Goal: Task Accomplishment & Management: Complete application form

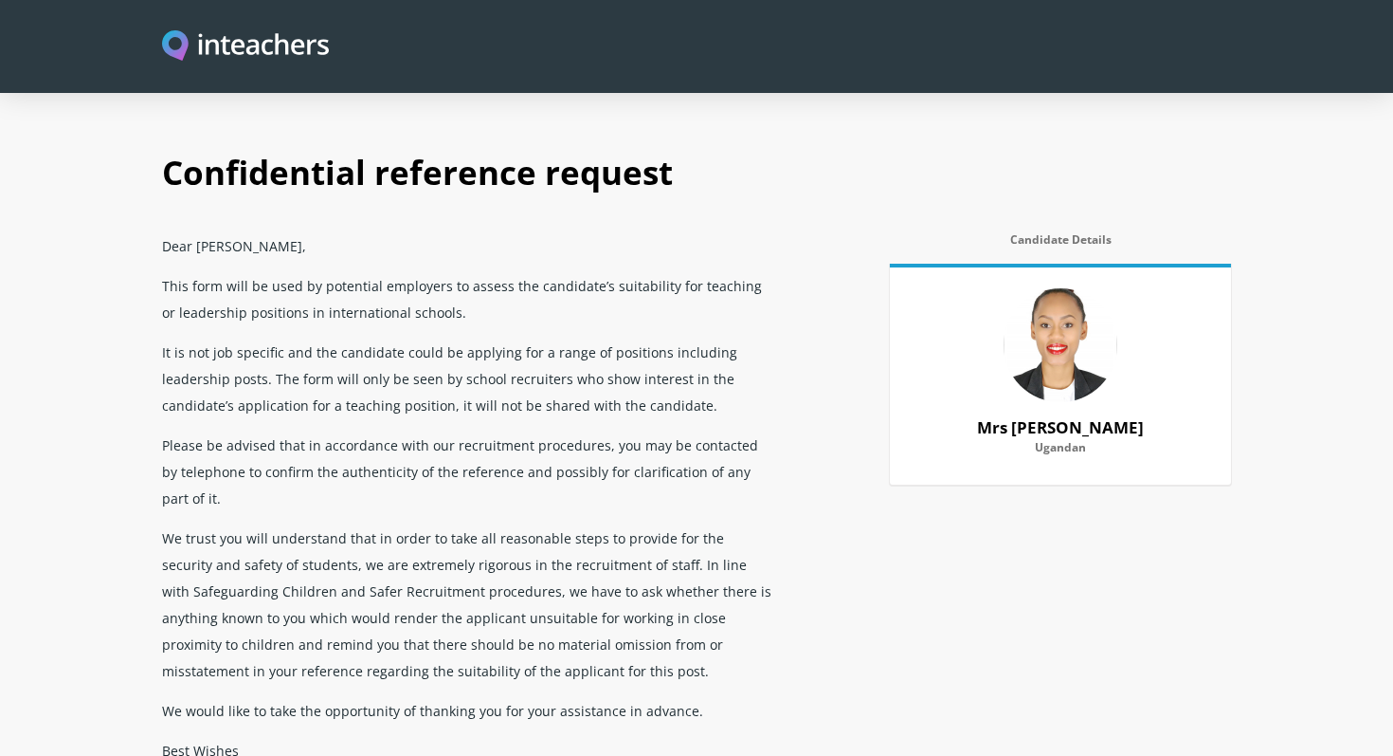
select select "2024"
select select "No"
select select "Yes"
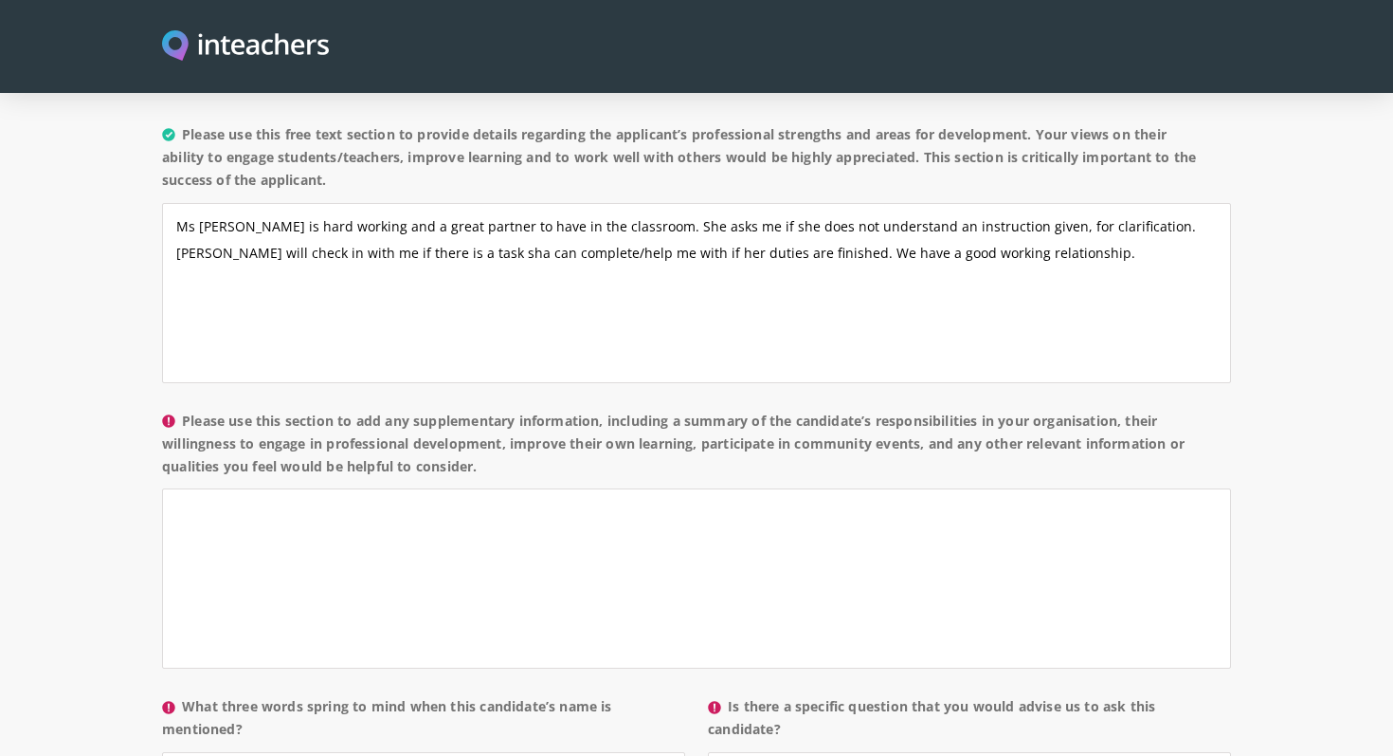
scroll to position [1484, 0]
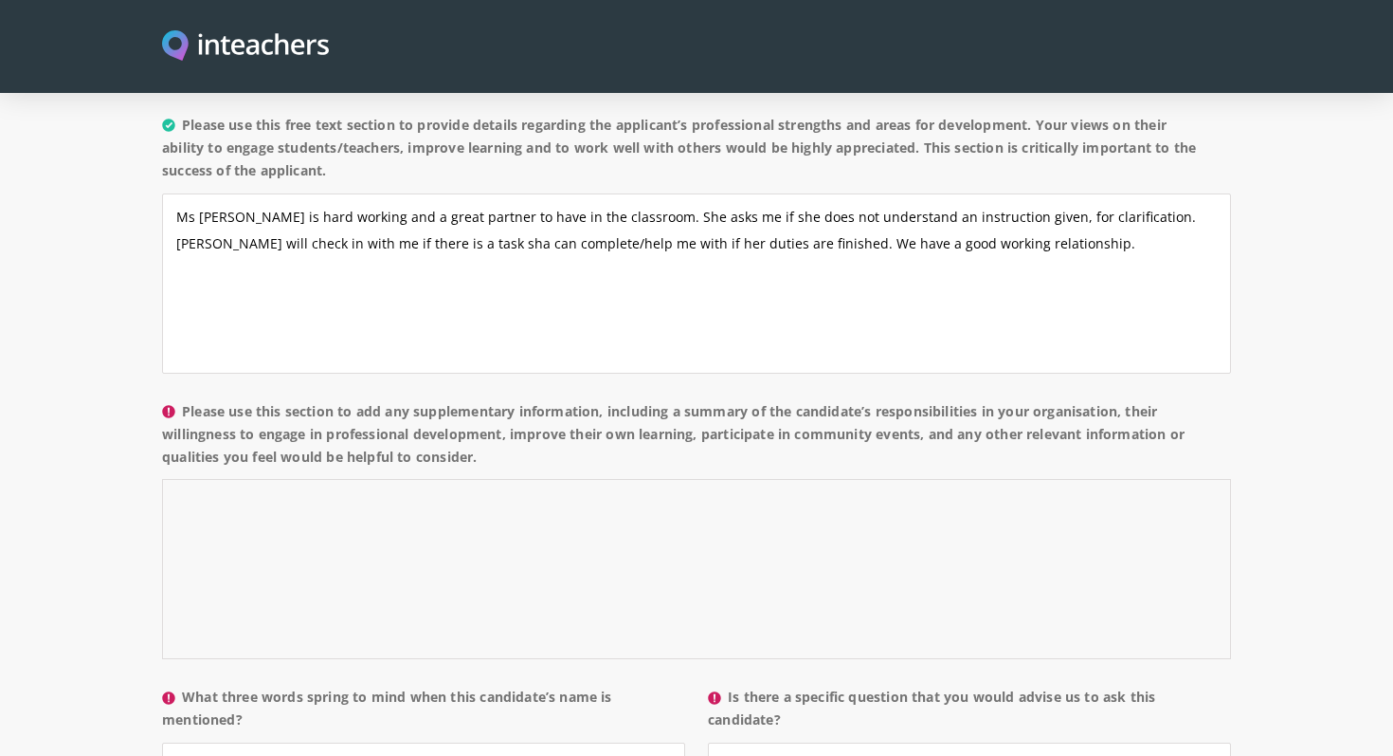
click at [295, 479] on textarea "Please use this section to add any supplementary information, including a summa…" at bounding box center [696, 569] width 1069 height 180
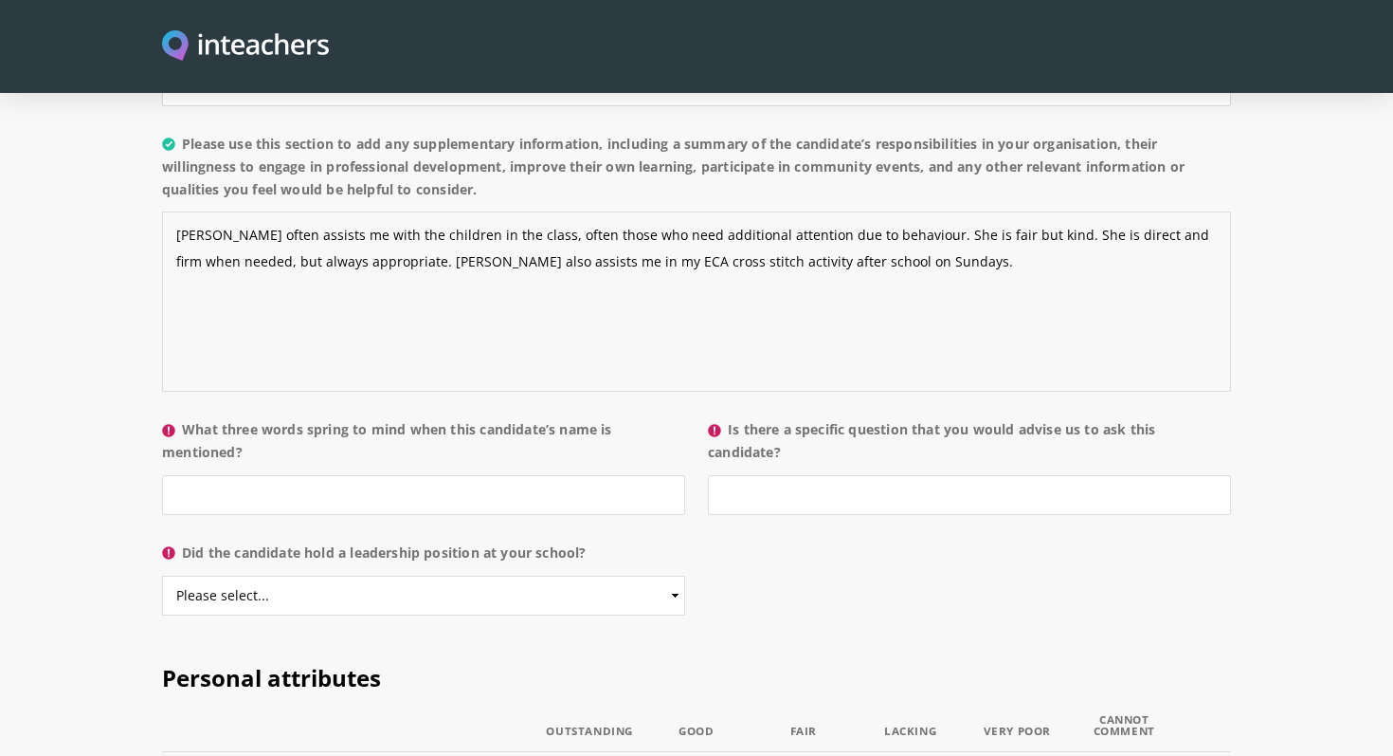
scroll to position [1756, 0]
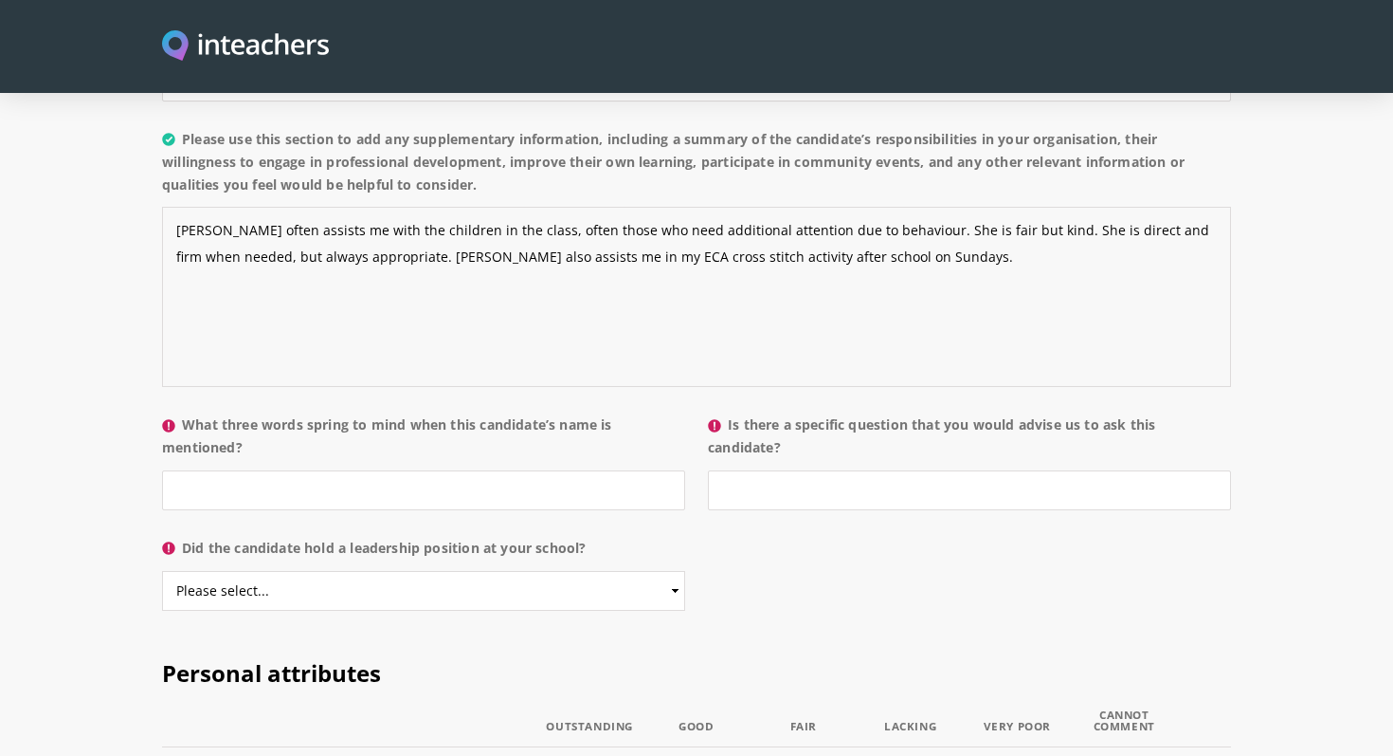
type textarea "[PERSON_NAME] often assists me with the children in the class, often those who …"
click at [271, 470] on input "What three words spring to mind when this candidate’s name is mentioned?" at bounding box center [423, 490] width 523 height 40
click at [212, 470] on input "efficiant," at bounding box center [423, 490] width 523 height 40
click at [241, 470] on input "efficient," at bounding box center [423, 490] width 523 height 40
type input "efficient, firm, fair"
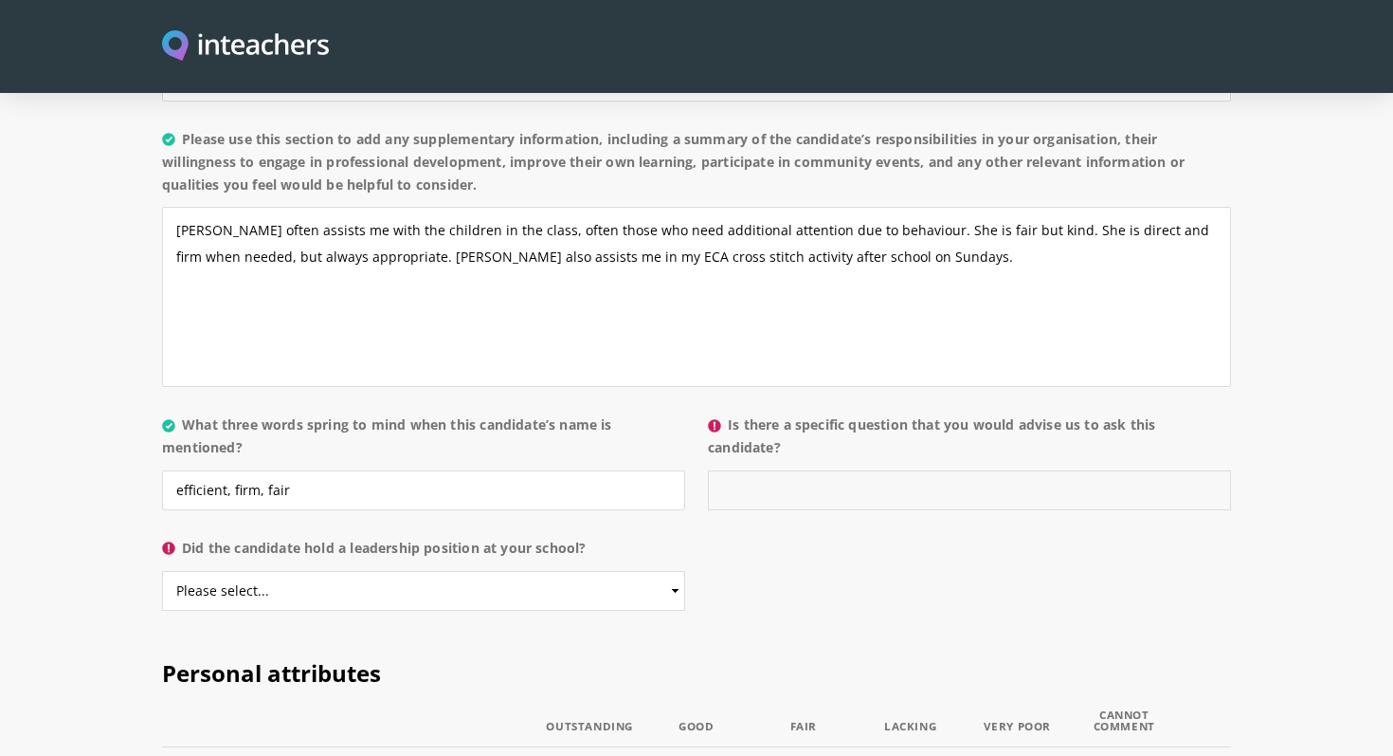
click at [793, 470] on input "Is there a specific question that you would advise us to ask this candidate?" at bounding box center [969, 490] width 523 height 40
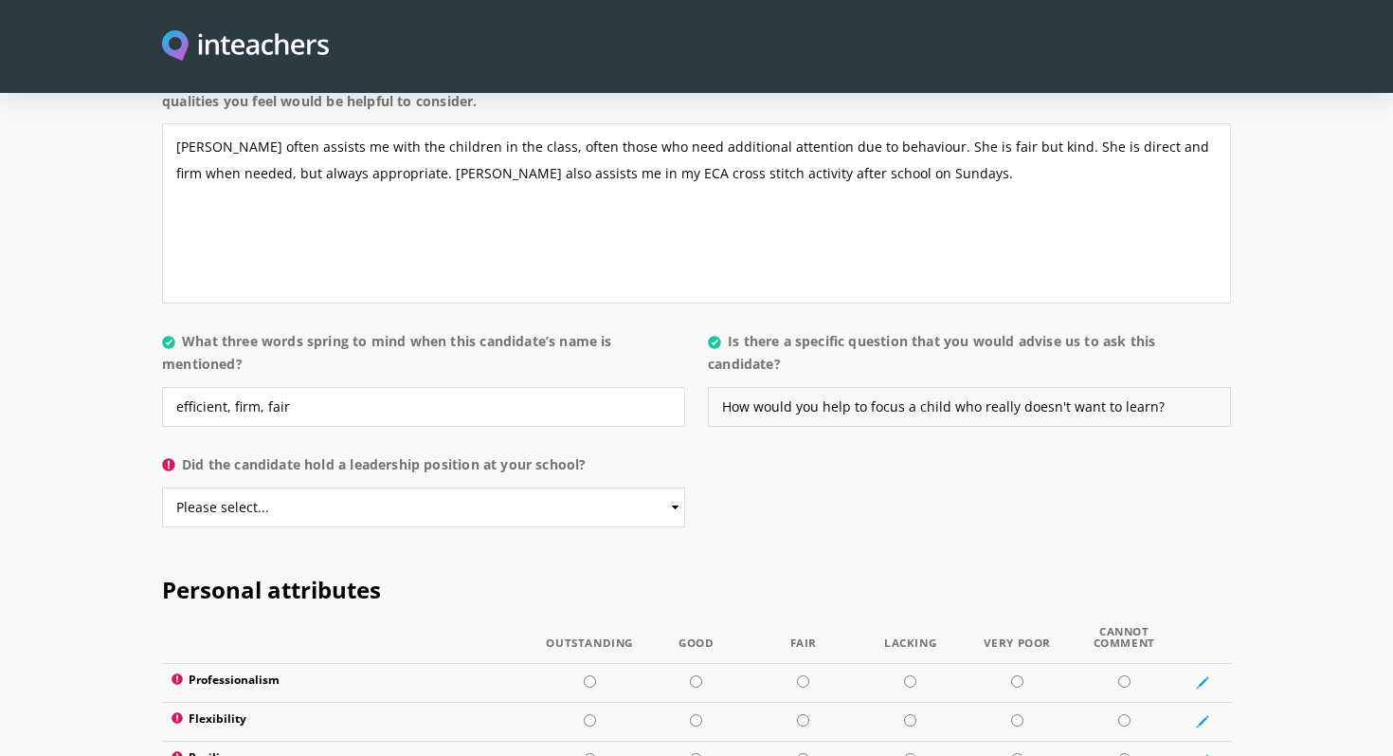
scroll to position [1851, 0]
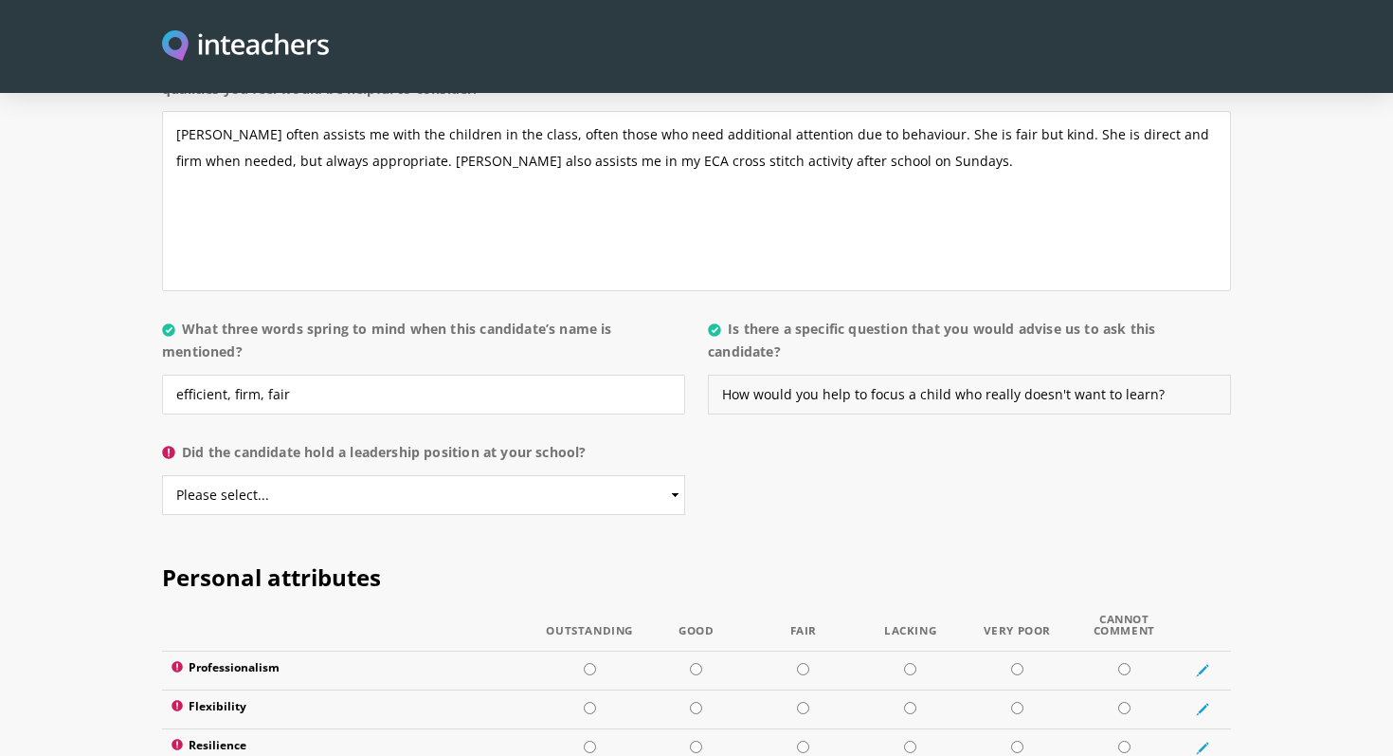
type input "How would you help to focus a child who really doesn't want to learn?"
click at [372, 475] on select "Please select... Yes No" at bounding box center [423, 495] width 523 height 40
select select "No"
click at [162, 475] on select "Please select... Yes No" at bounding box center [423, 495] width 523 height 40
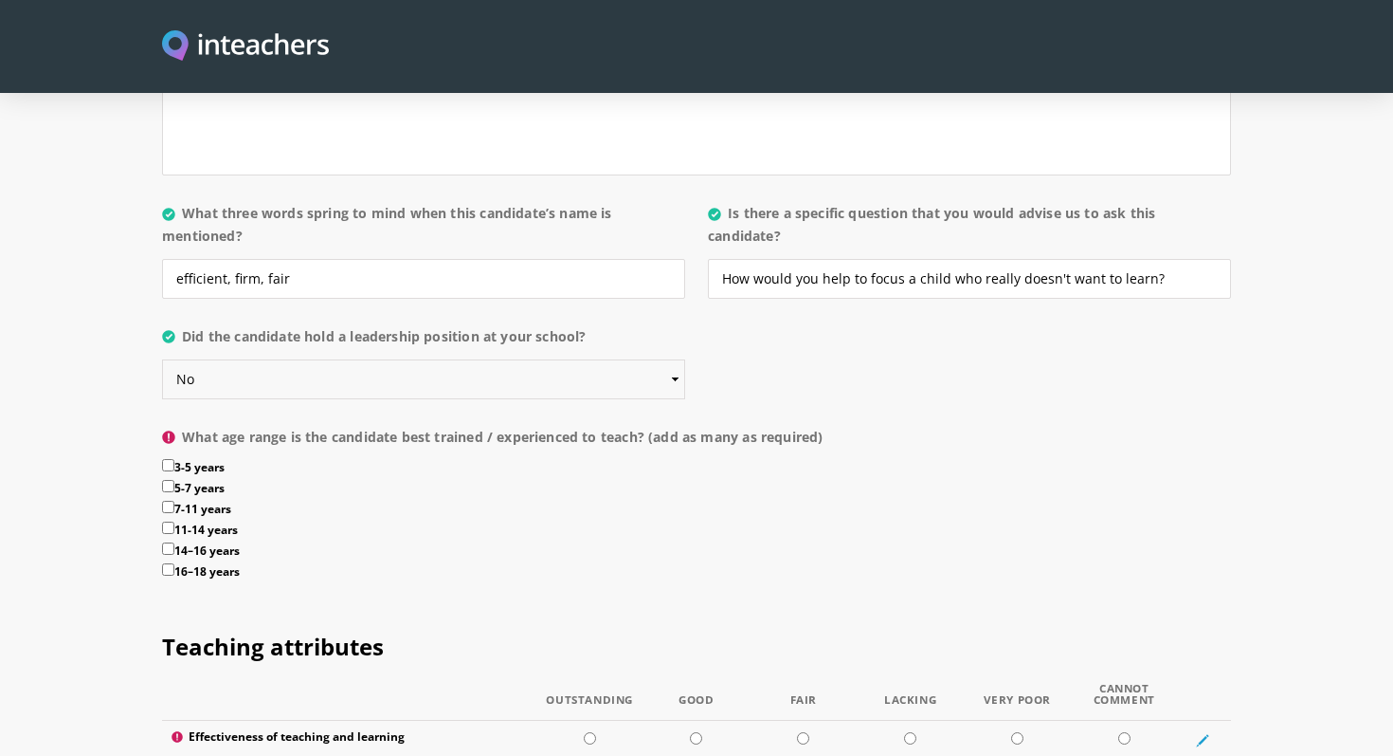
scroll to position [1974, 0]
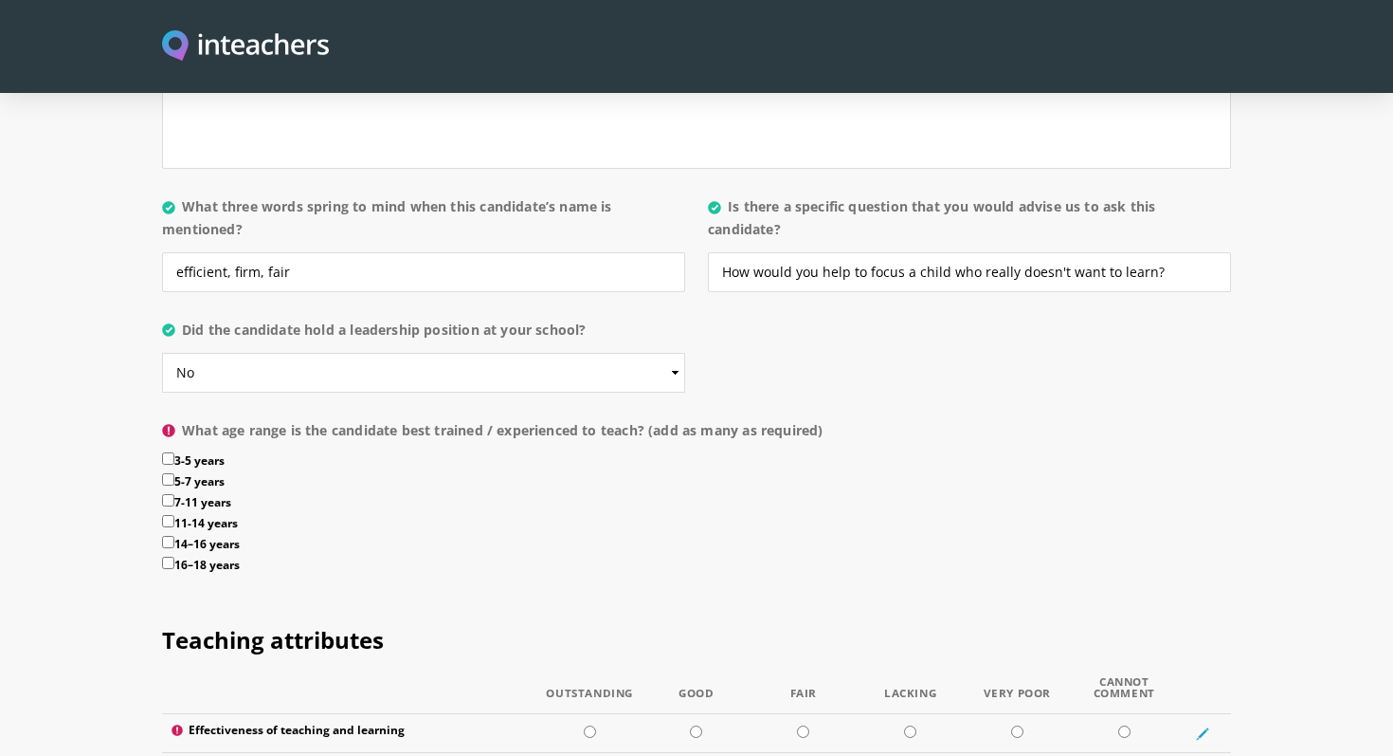
click at [169, 473] on input "5-7 years" at bounding box center [168, 479] width 12 height 12
checkbox input "true"
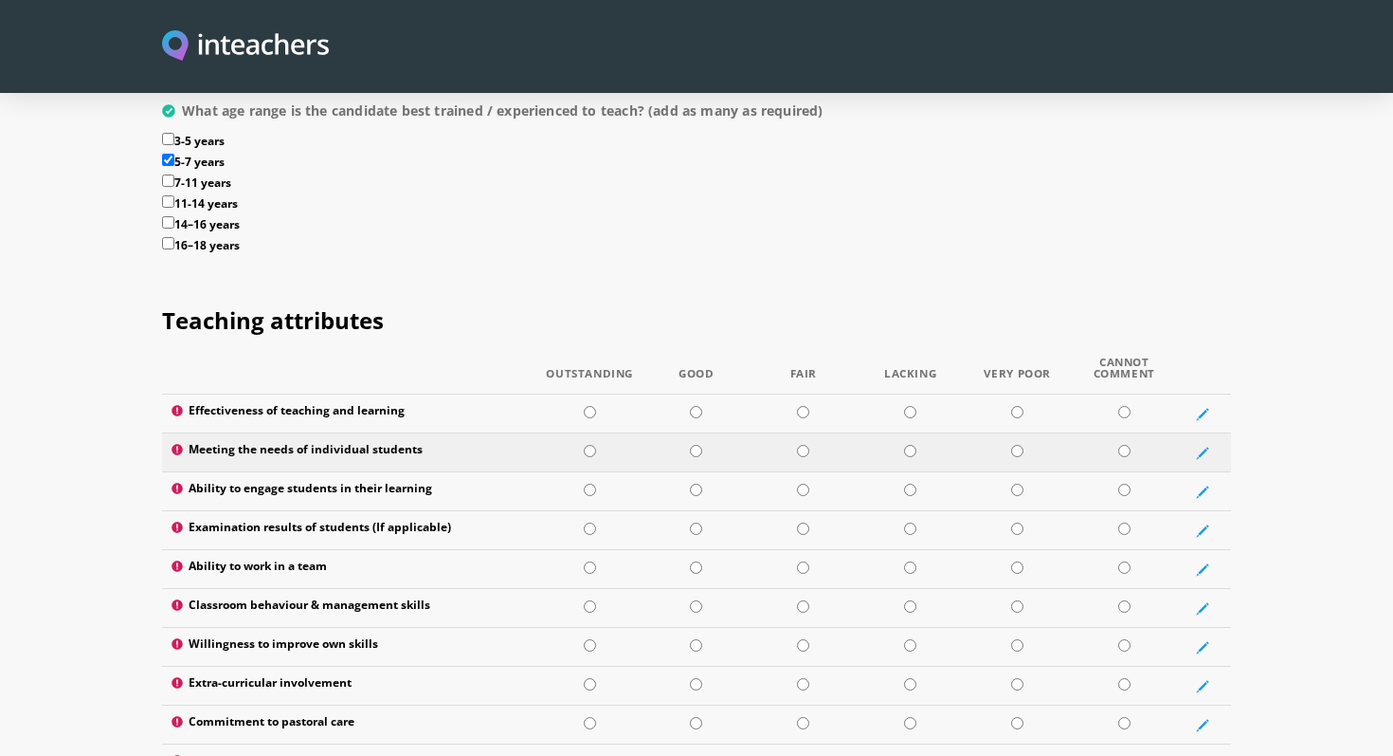
scroll to position [2294, 0]
click at [697, 405] on input "radio" at bounding box center [696, 411] width 12 height 12
radio input "true"
click at [697, 444] on input "radio" at bounding box center [696, 450] width 12 height 12
radio input "true"
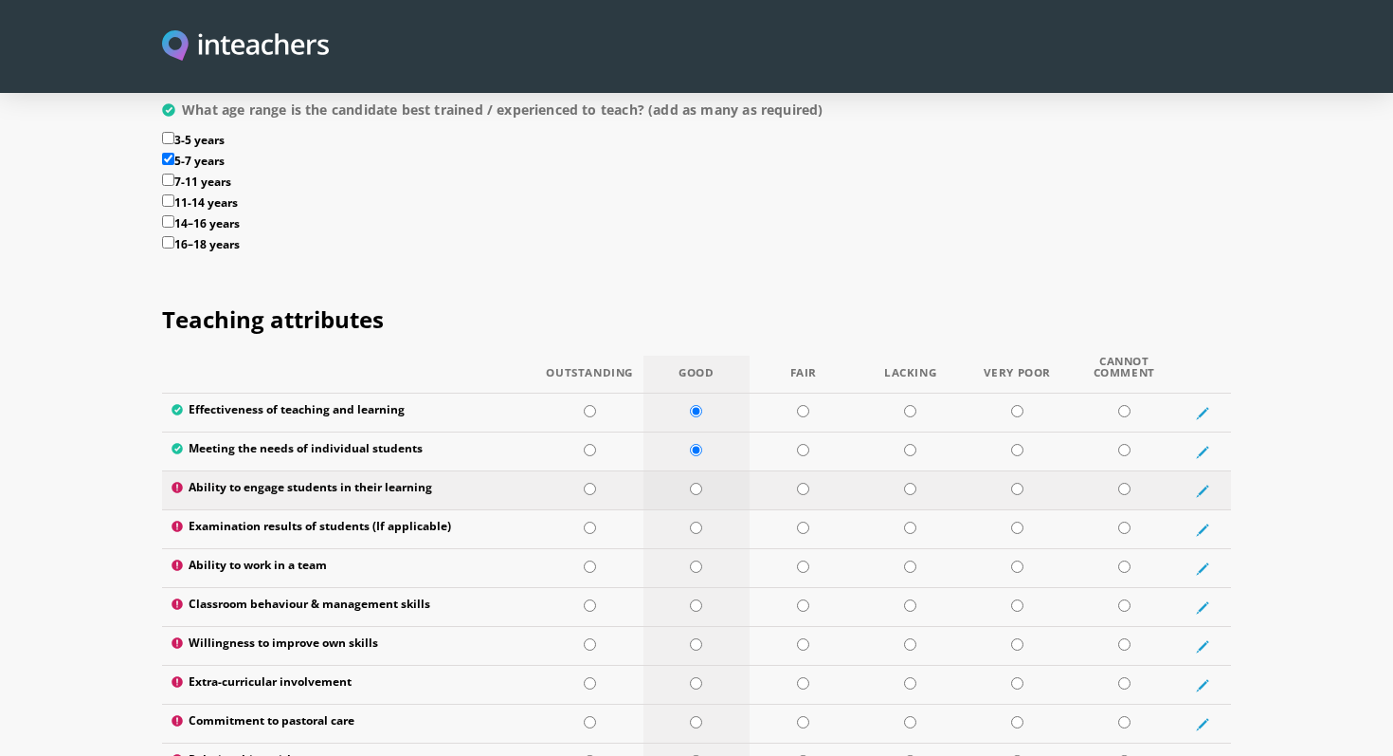
click at [698, 483] on input "radio" at bounding box center [696, 489] width 12 height 12
radio input "true"
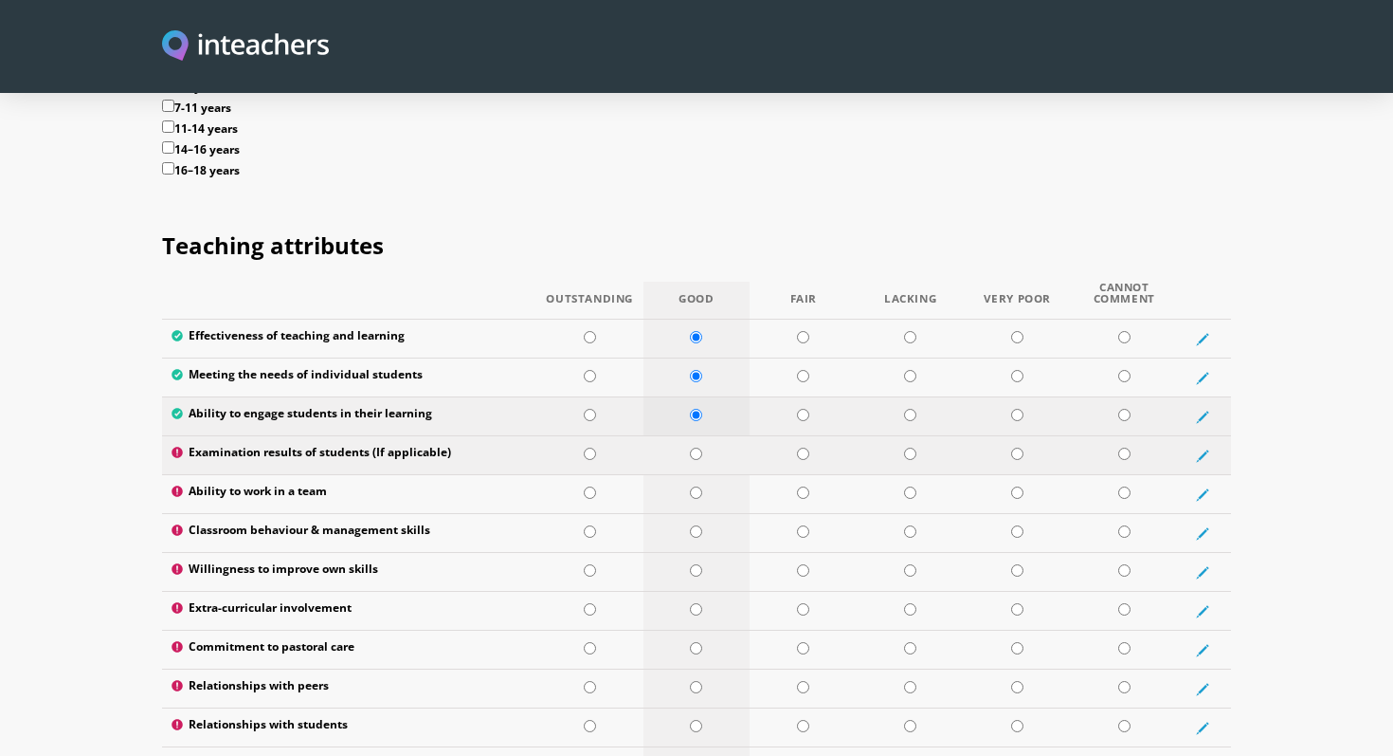
scroll to position [2371, 0]
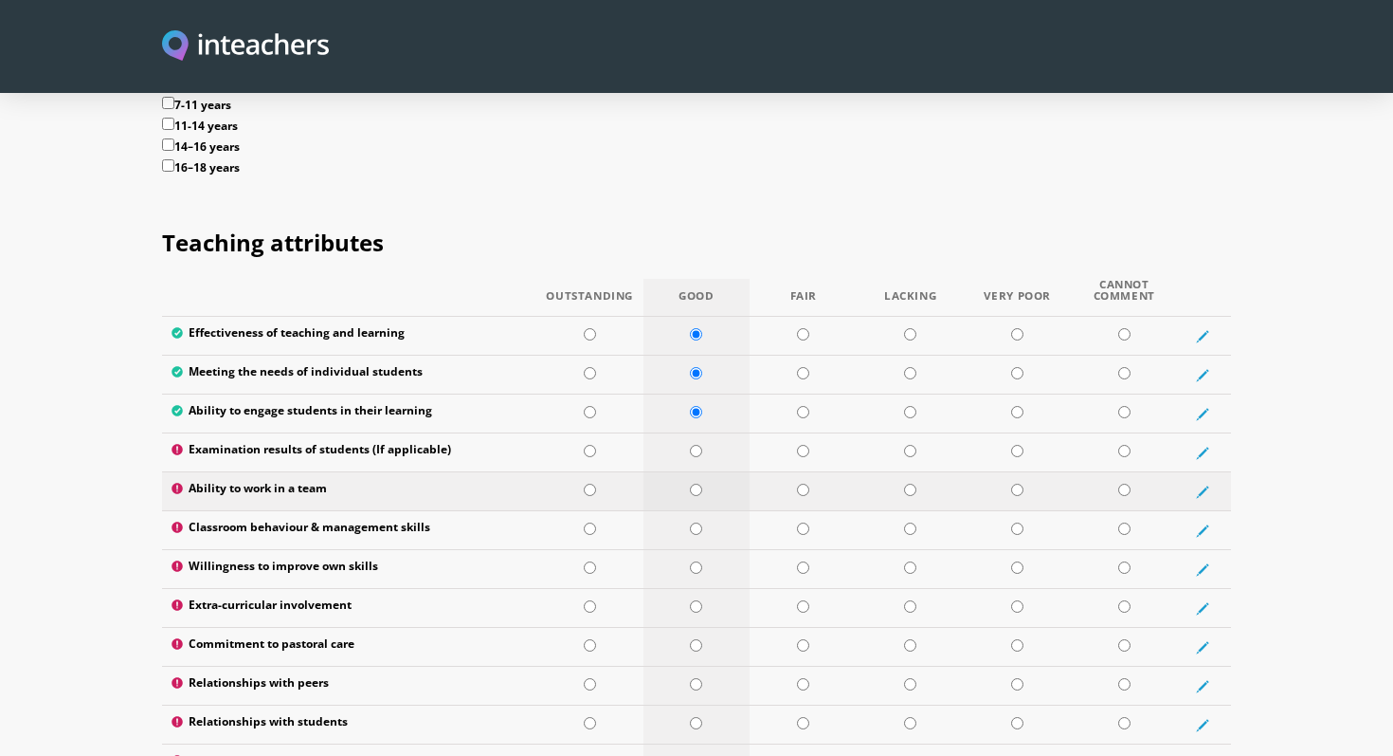
click at [695, 483] on input "radio" at bounding box center [696, 489] width 12 height 12
radio input "true"
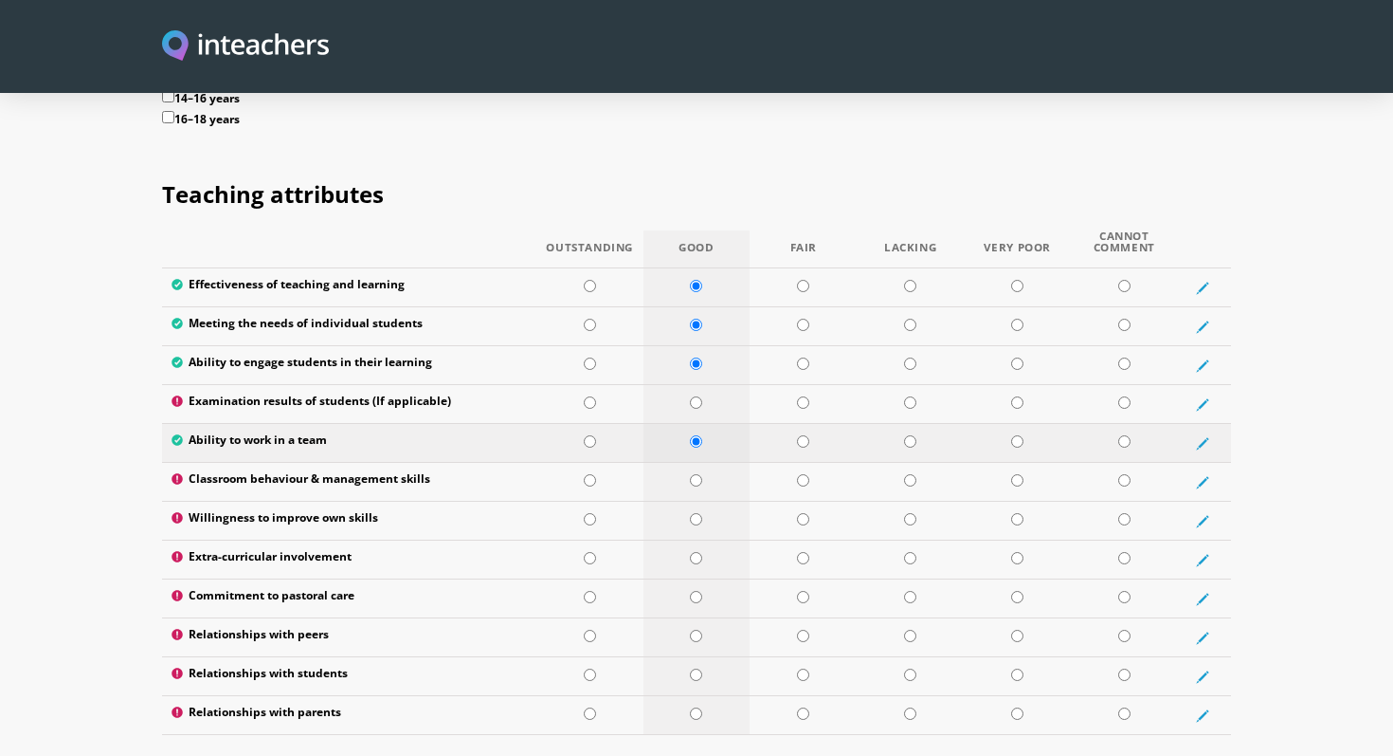
scroll to position [2422, 0]
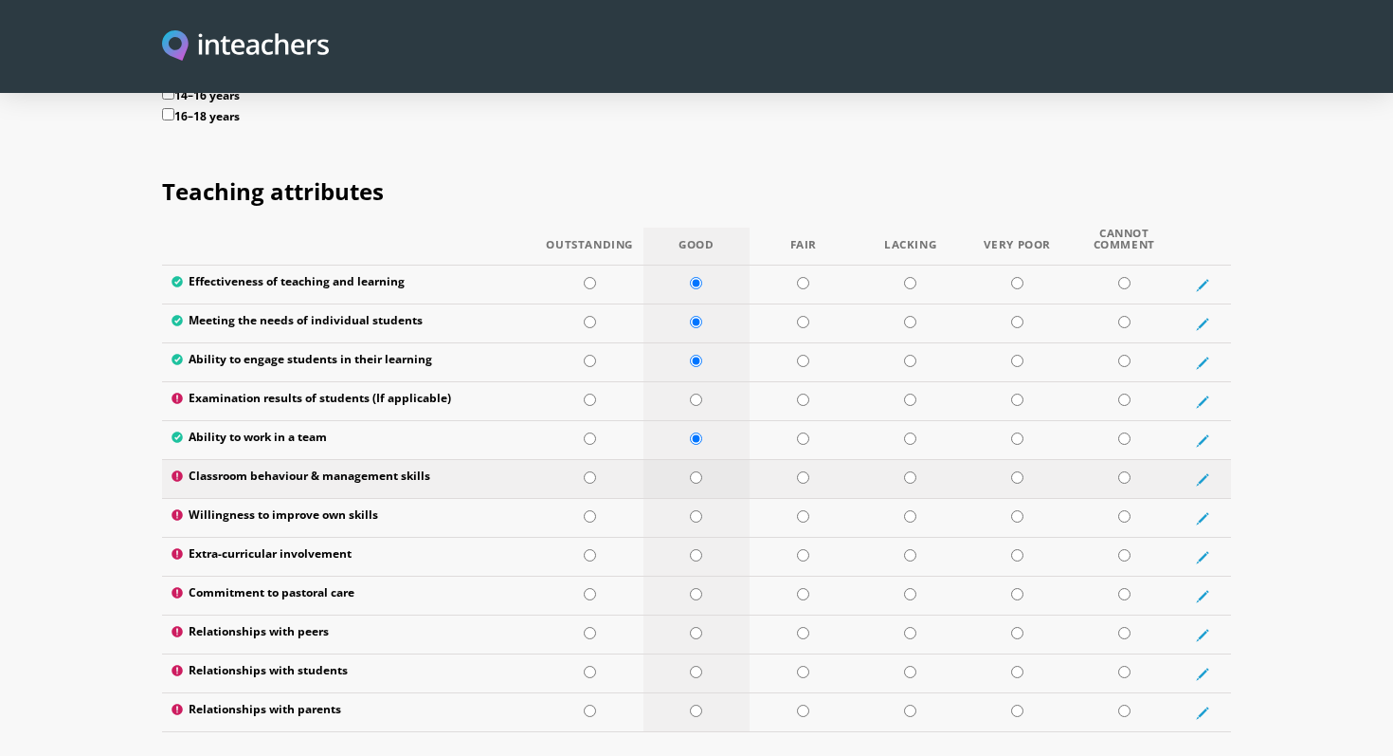
click at [700, 471] on input "radio" at bounding box center [696, 477] width 12 height 12
radio input "true"
click at [696, 510] on input "radio" at bounding box center [696, 516] width 12 height 12
radio input "true"
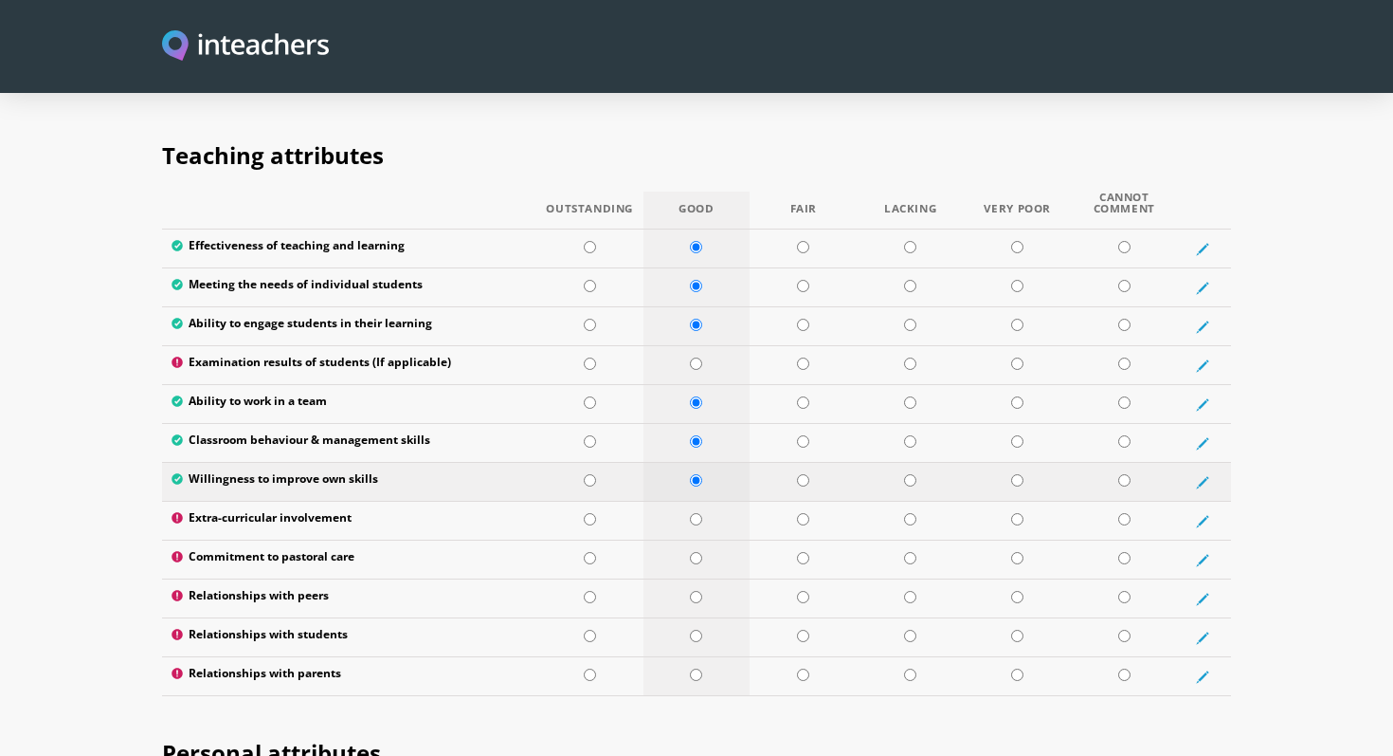
scroll to position [2459, 0]
click at [696, 512] on input "radio" at bounding box center [696, 518] width 12 height 12
radio input "true"
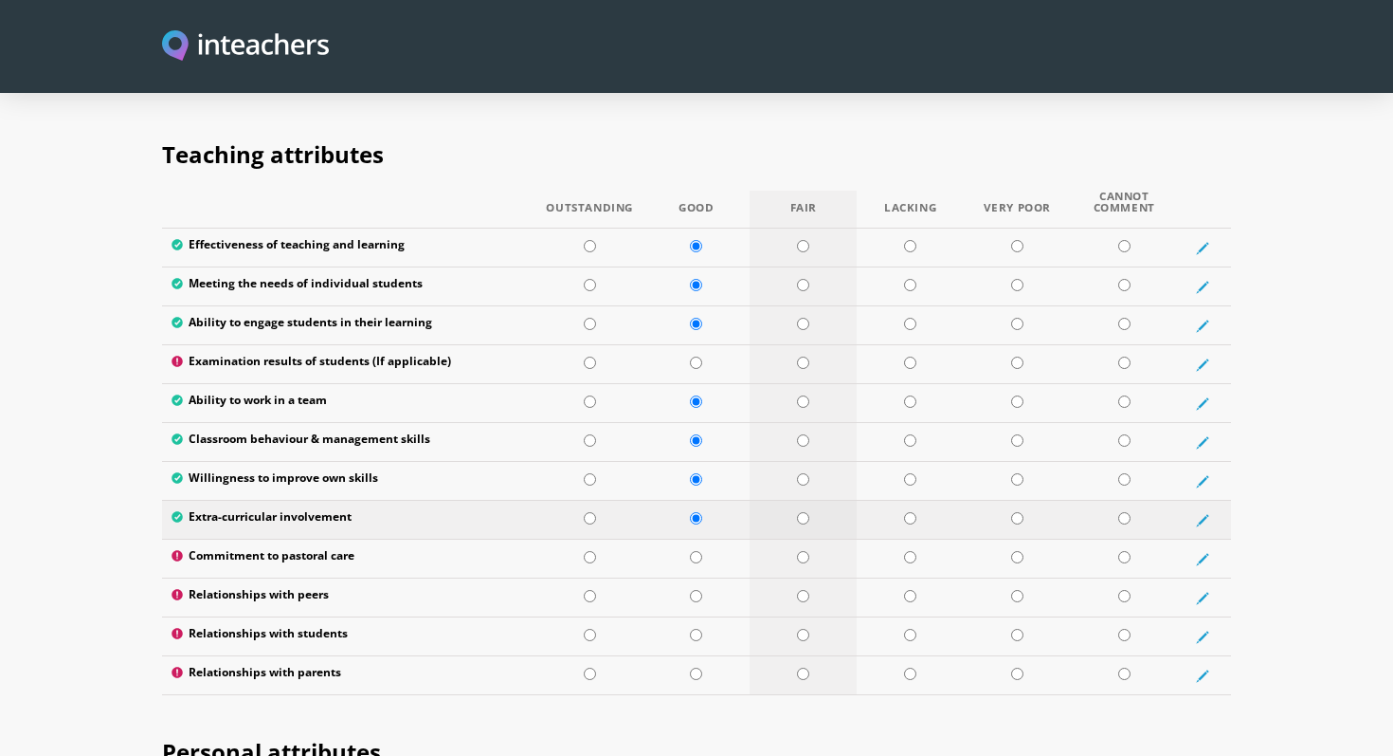
click at [803, 512] on input "radio" at bounding box center [803, 518] width 12 height 12
radio input "true"
click at [698, 551] on input "radio" at bounding box center [696, 557] width 12 height 12
radio input "true"
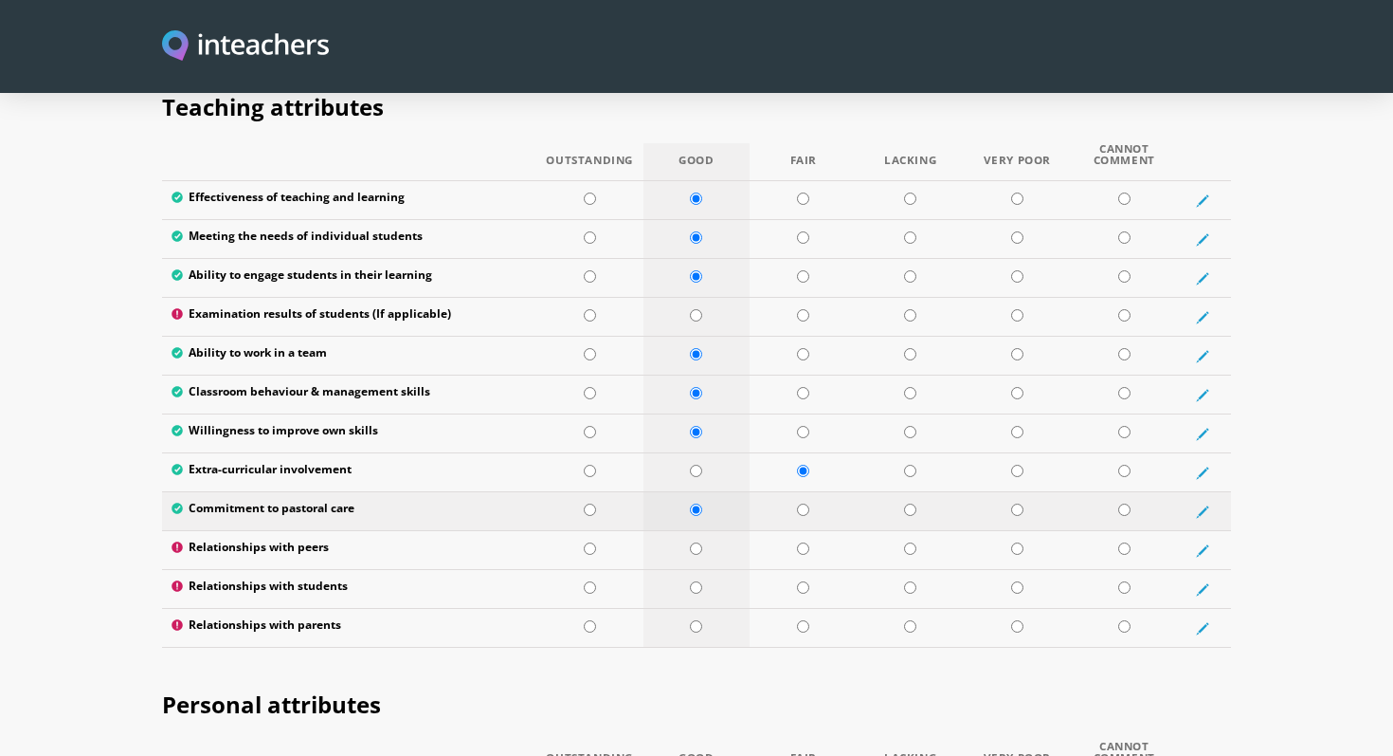
scroll to position [2514, 0]
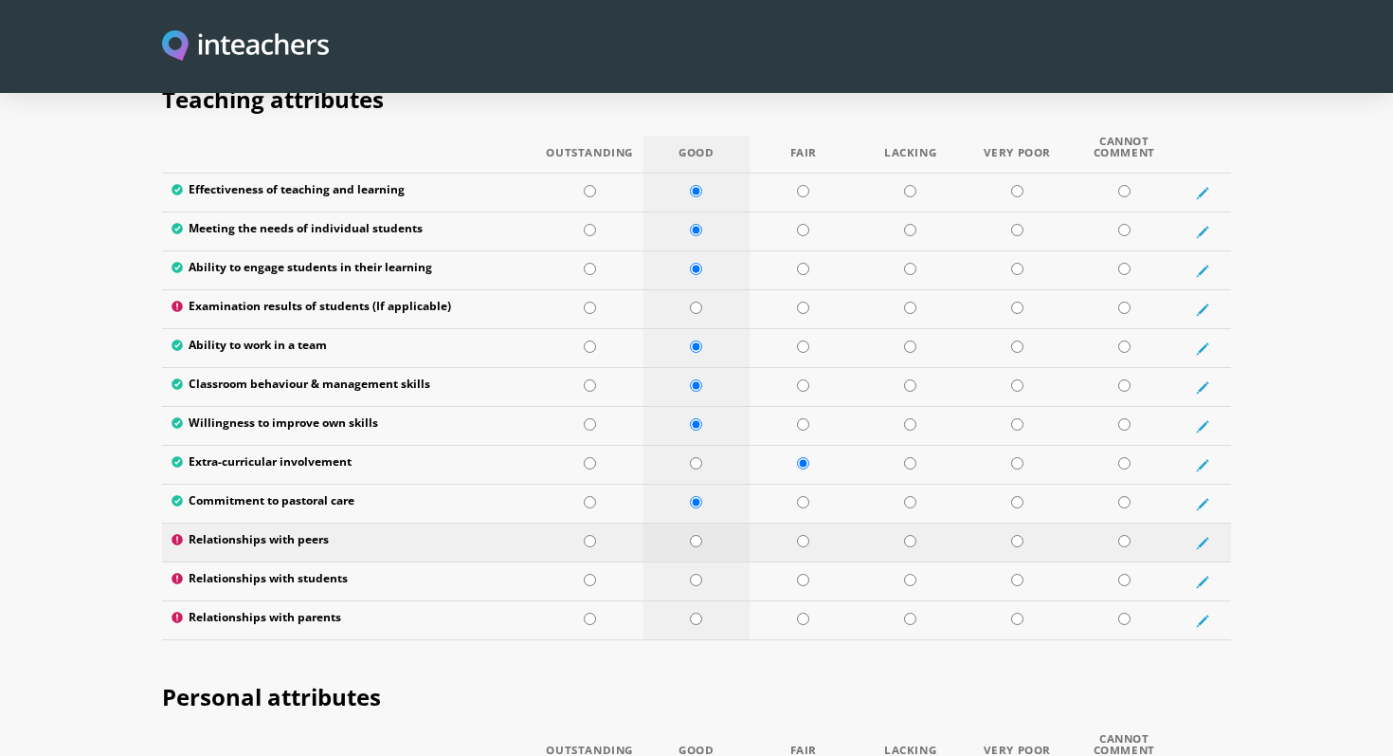
click at [698, 535] on input "radio" at bounding box center [696, 541] width 12 height 12
radio input "true"
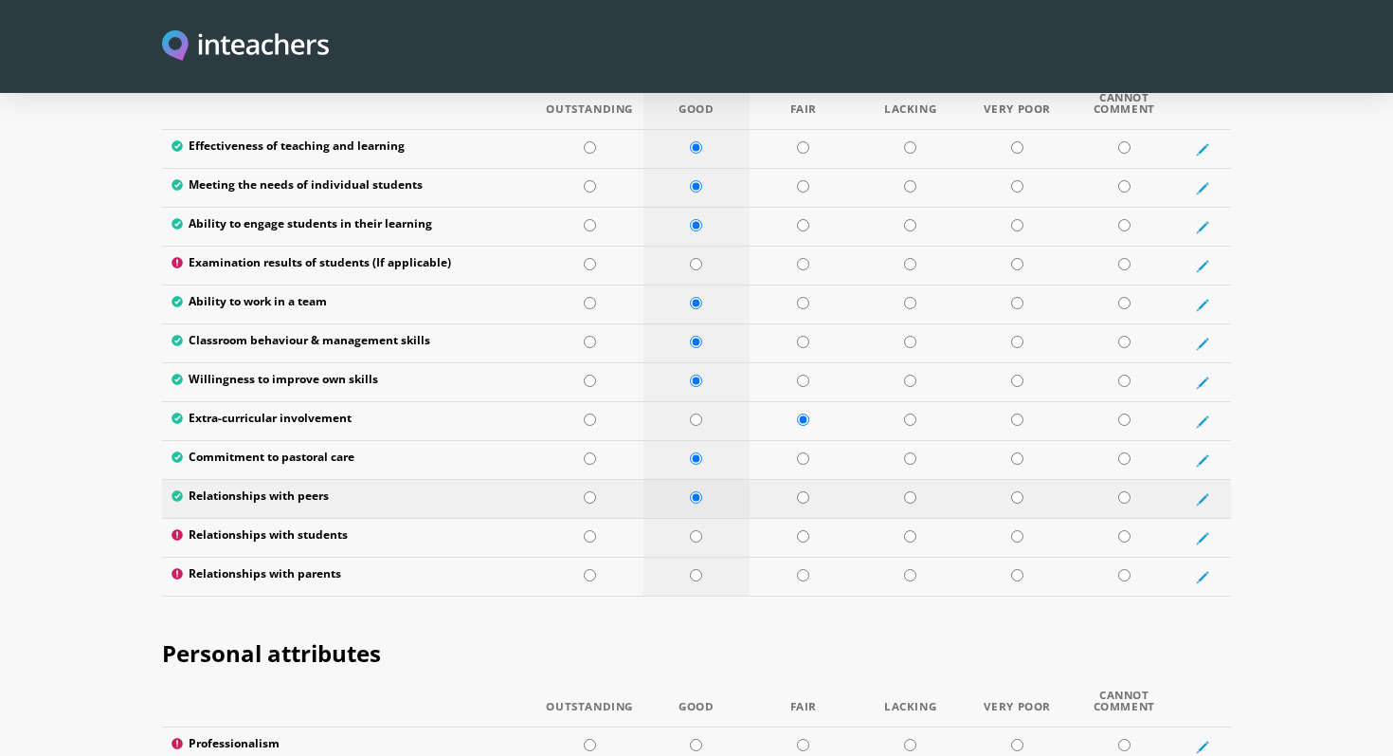
scroll to position [2558, 0]
click at [698, 529] on input "radio" at bounding box center [696, 535] width 12 height 12
radio input "true"
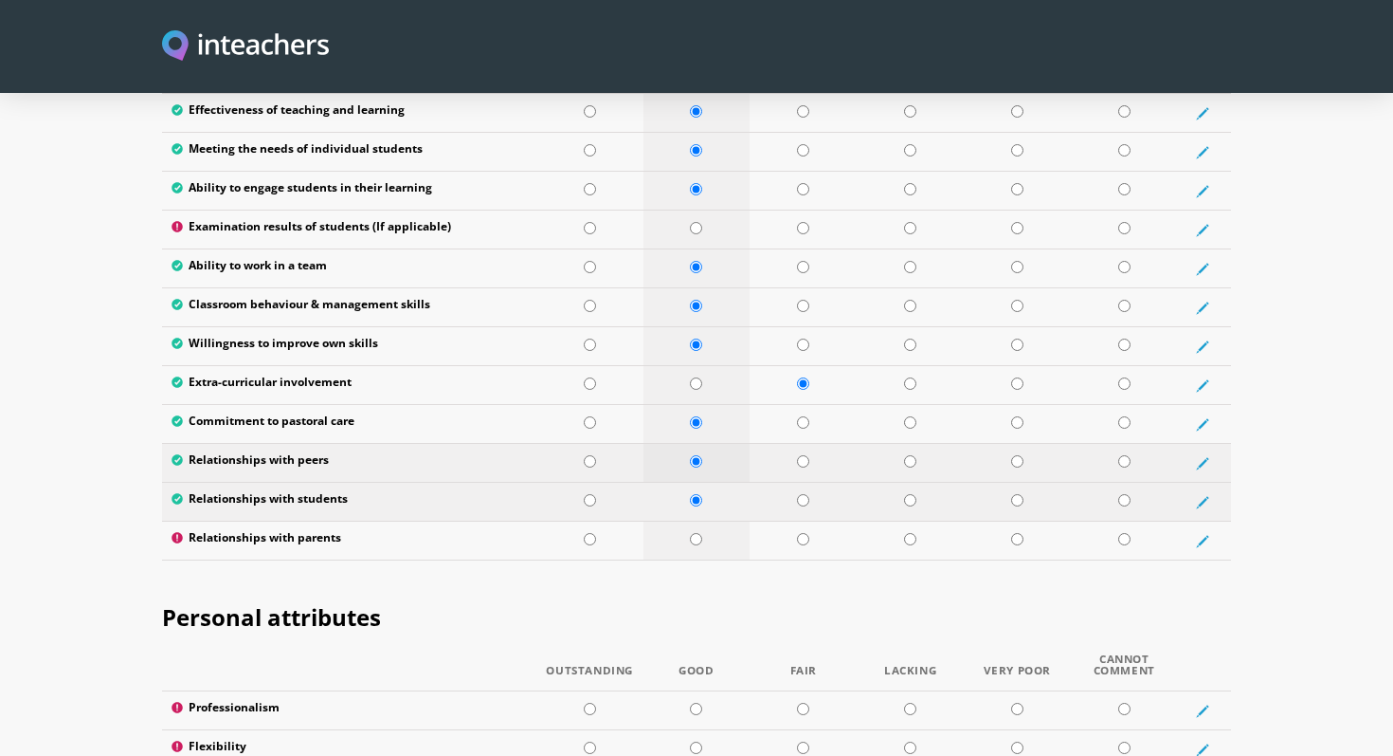
scroll to position [2602, 0]
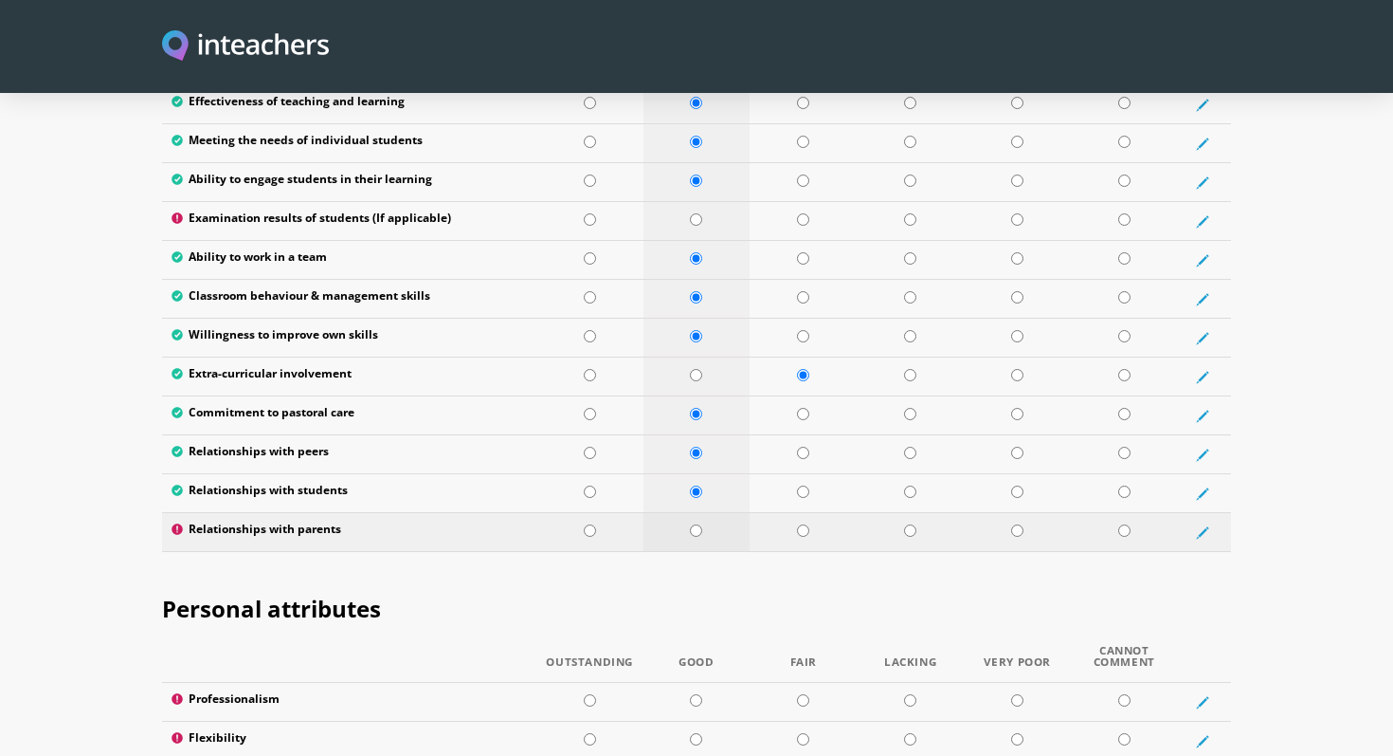
click at [697, 524] on input "radio" at bounding box center [696, 530] width 12 height 12
radio input "true"
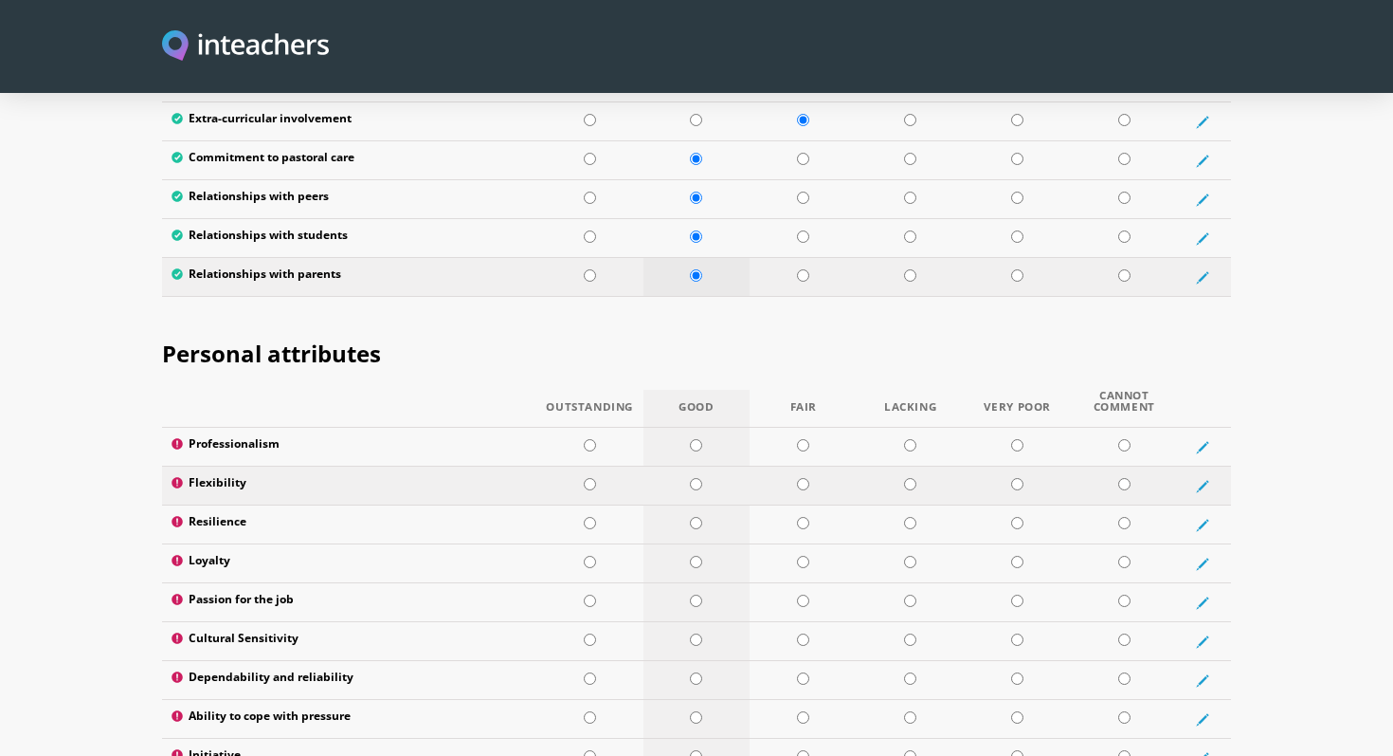
scroll to position [2861, 0]
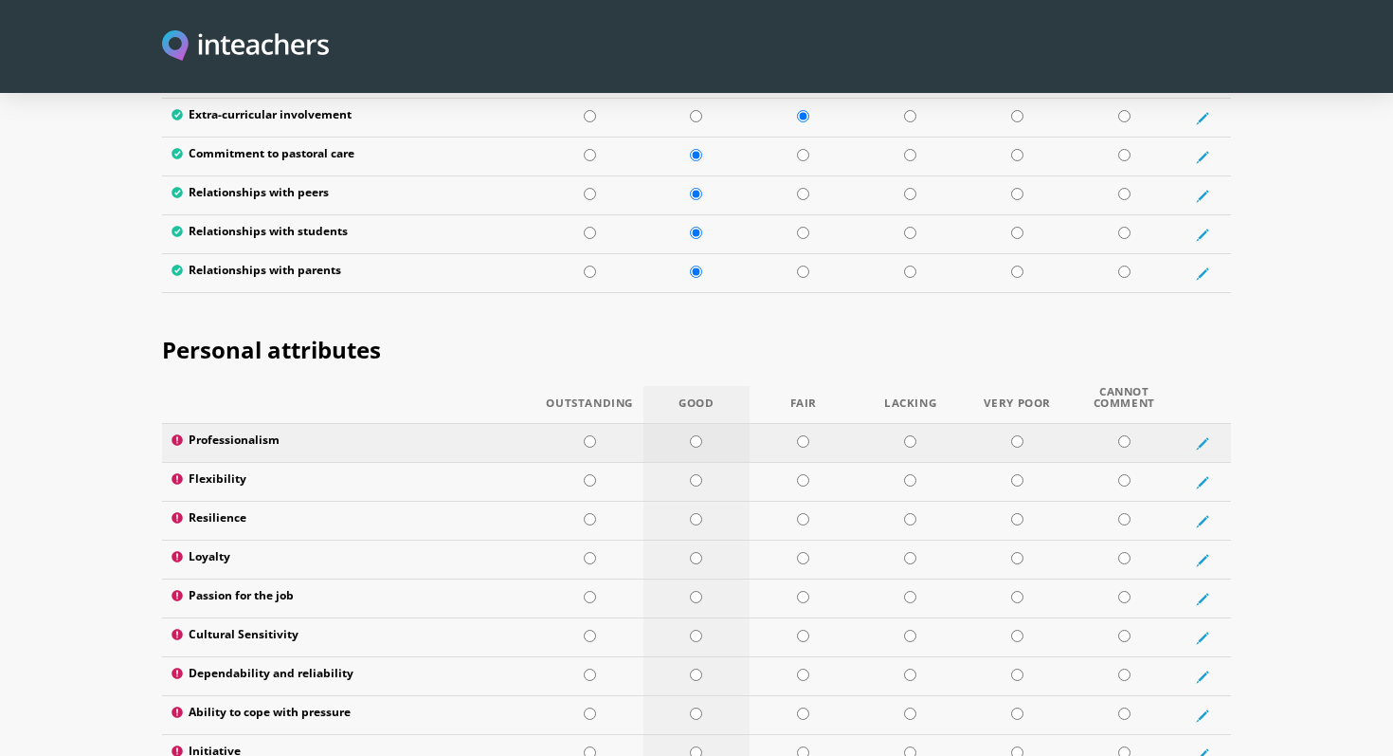
click at [694, 435] on input "radio" at bounding box center [696, 441] width 12 height 12
radio input "true"
click at [694, 474] on input "radio" at bounding box center [696, 480] width 12 height 12
radio input "true"
click at [697, 513] on input "radio" at bounding box center [696, 519] width 12 height 12
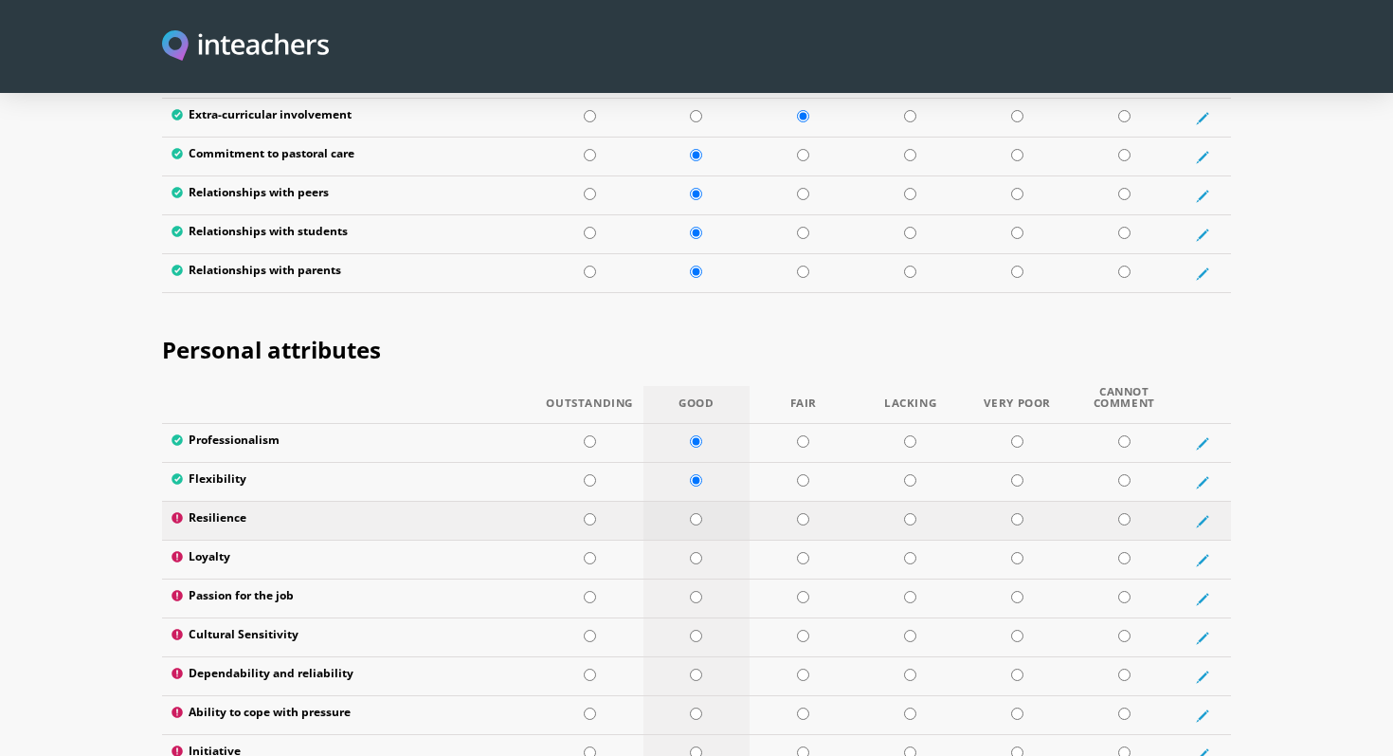
radio input "true"
click at [586, 552] on input "radio" at bounding box center [590, 558] width 12 height 12
radio input "true"
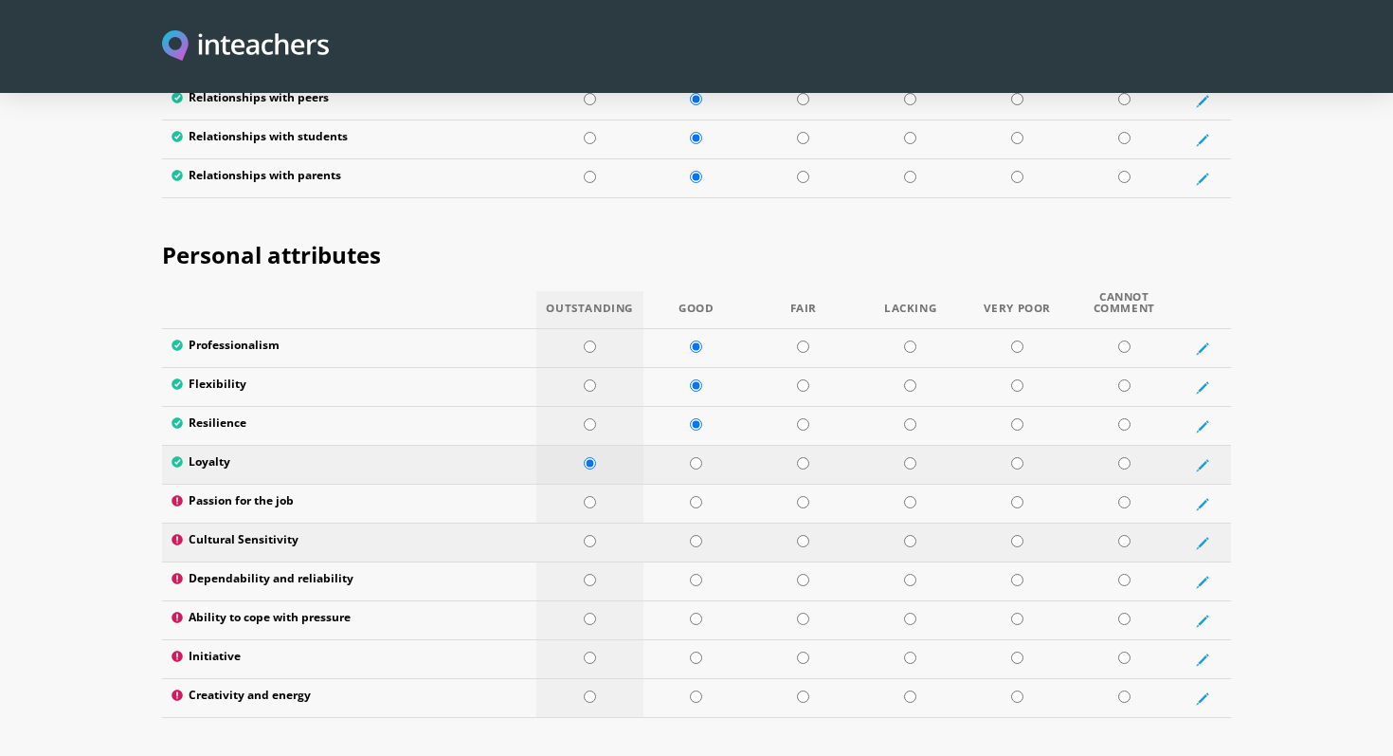
scroll to position [2958, 0]
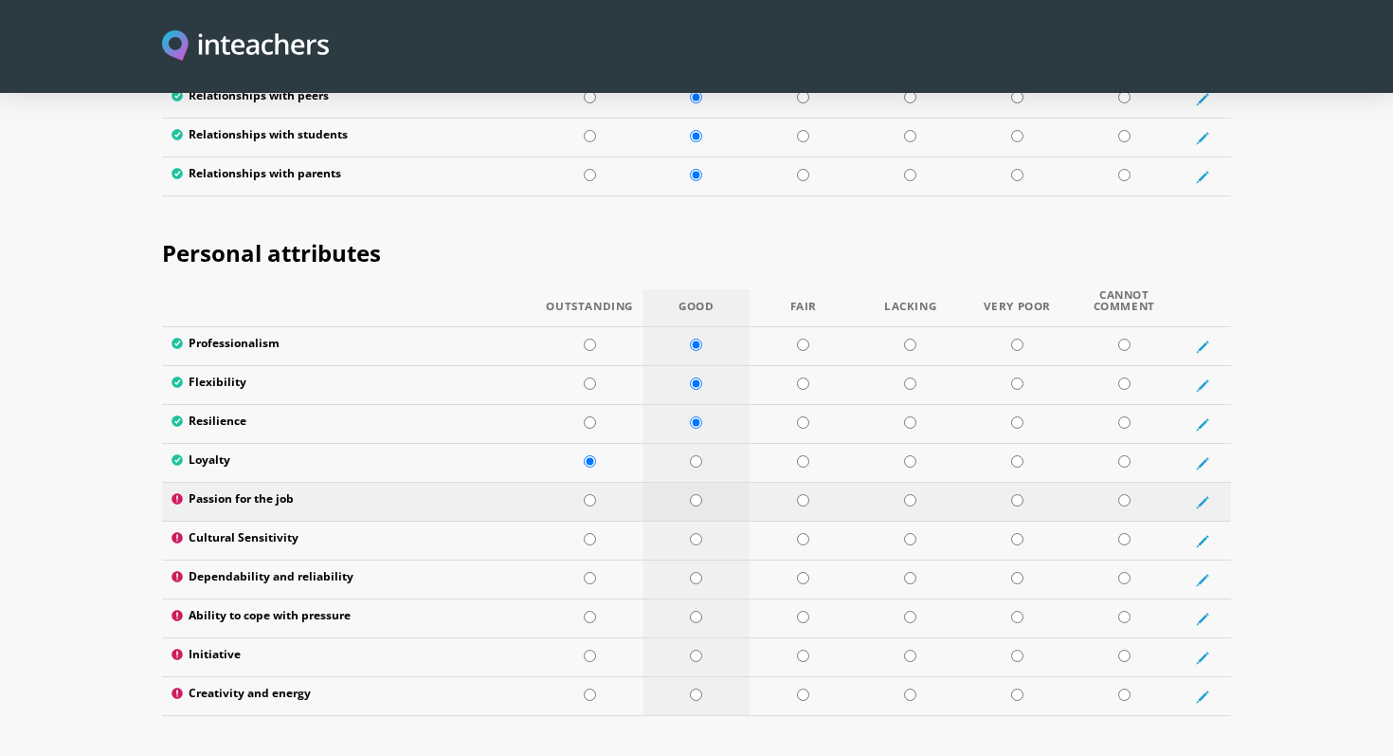
click at [694, 494] on input "radio" at bounding box center [696, 500] width 12 height 12
radio input "true"
click at [697, 533] on input "radio" at bounding box center [696, 539] width 12 height 12
radio input "true"
click at [693, 572] on input "radio" at bounding box center [696, 578] width 12 height 12
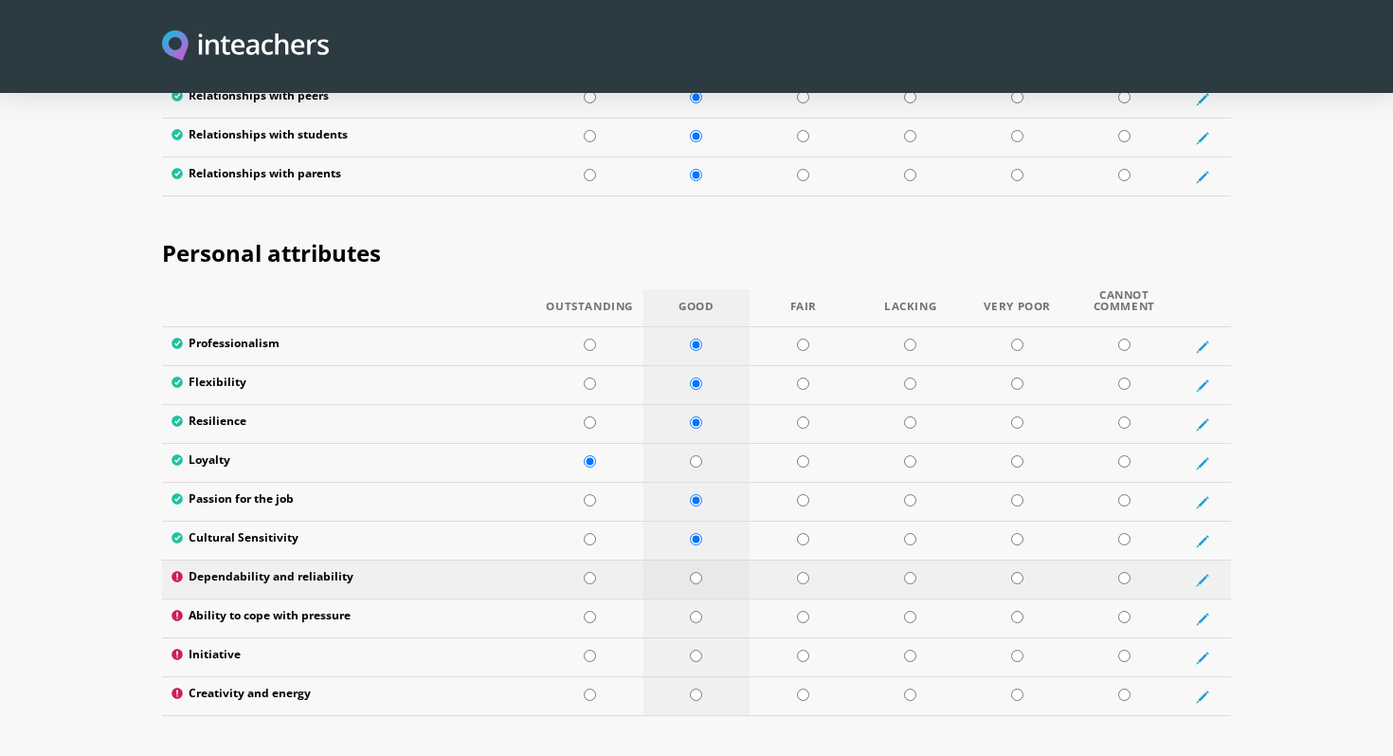
radio input "true"
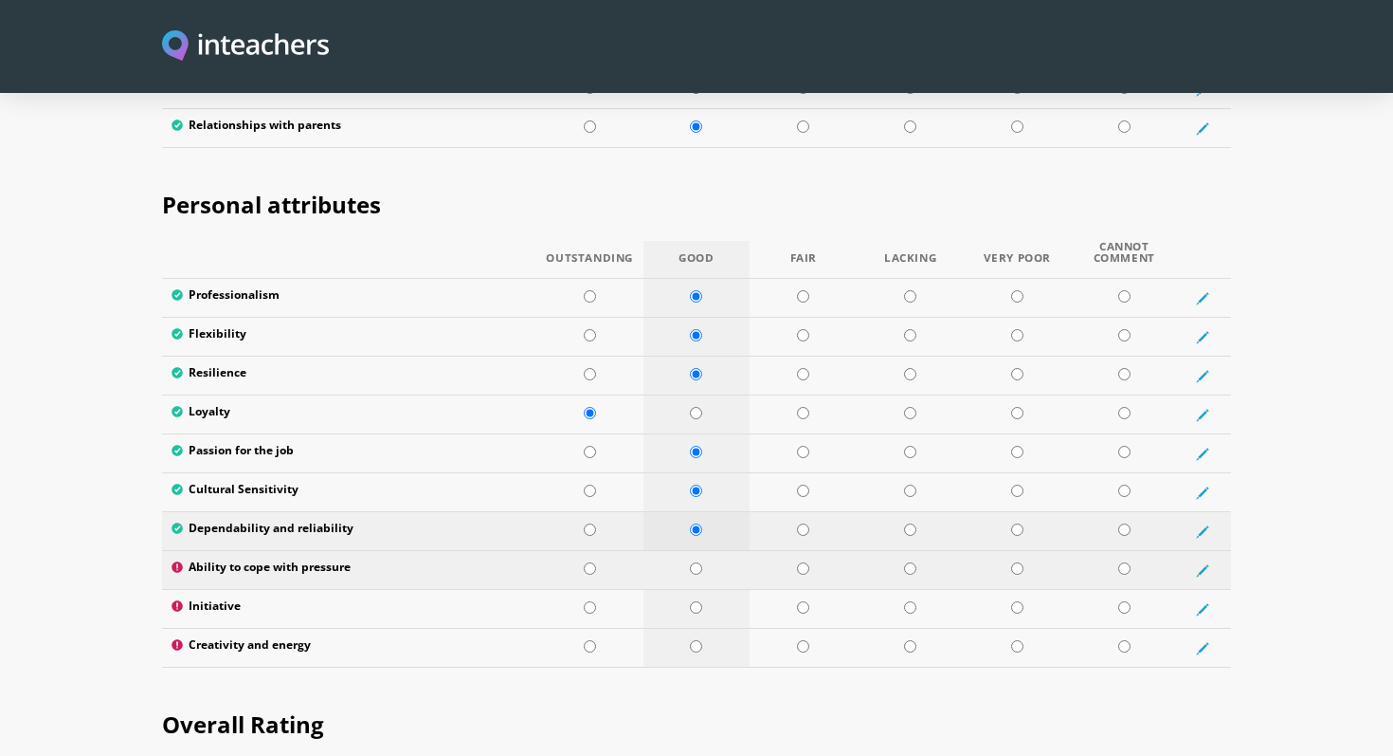
scroll to position [3021, 0]
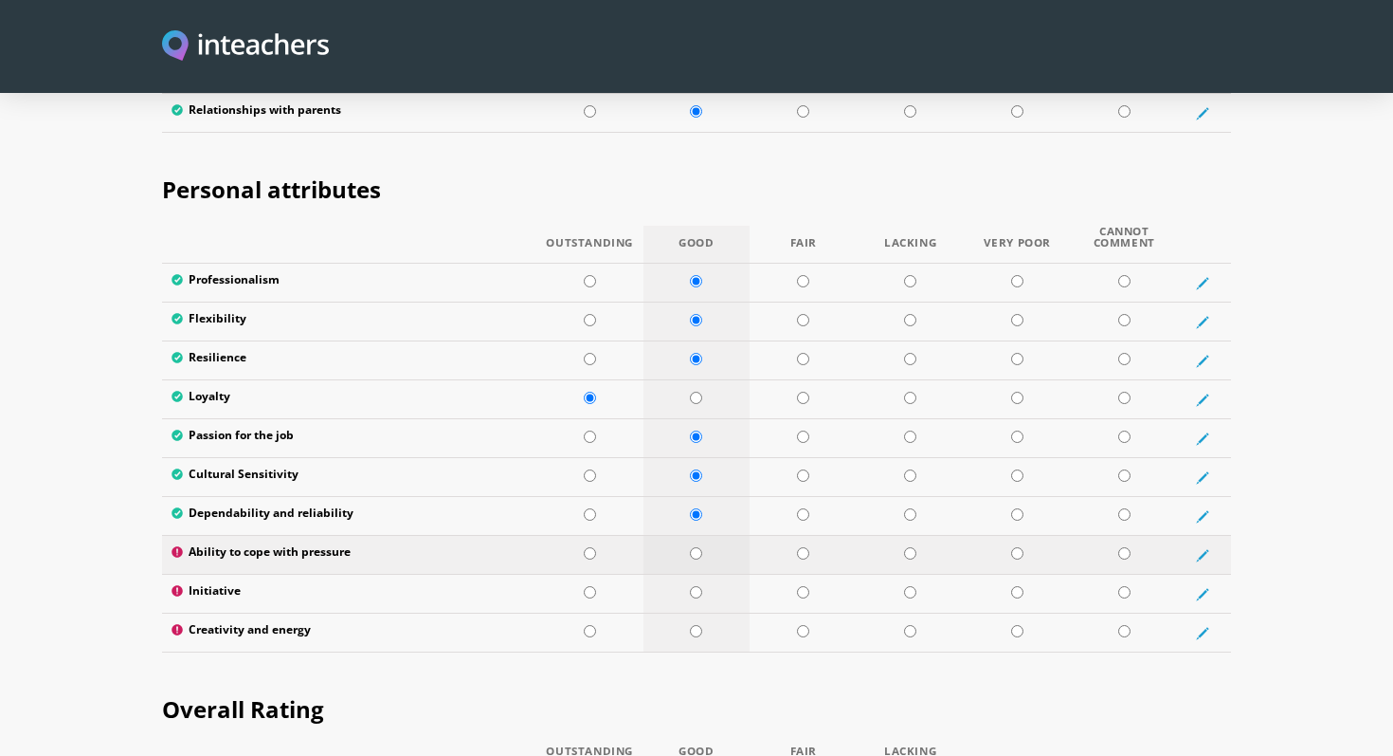
click at [697, 547] on input "radio" at bounding box center [696, 553] width 12 height 12
radio input "true"
click at [695, 586] on input "radio" at bounding box center [696, 592] width 12 height 12
radio input "true"
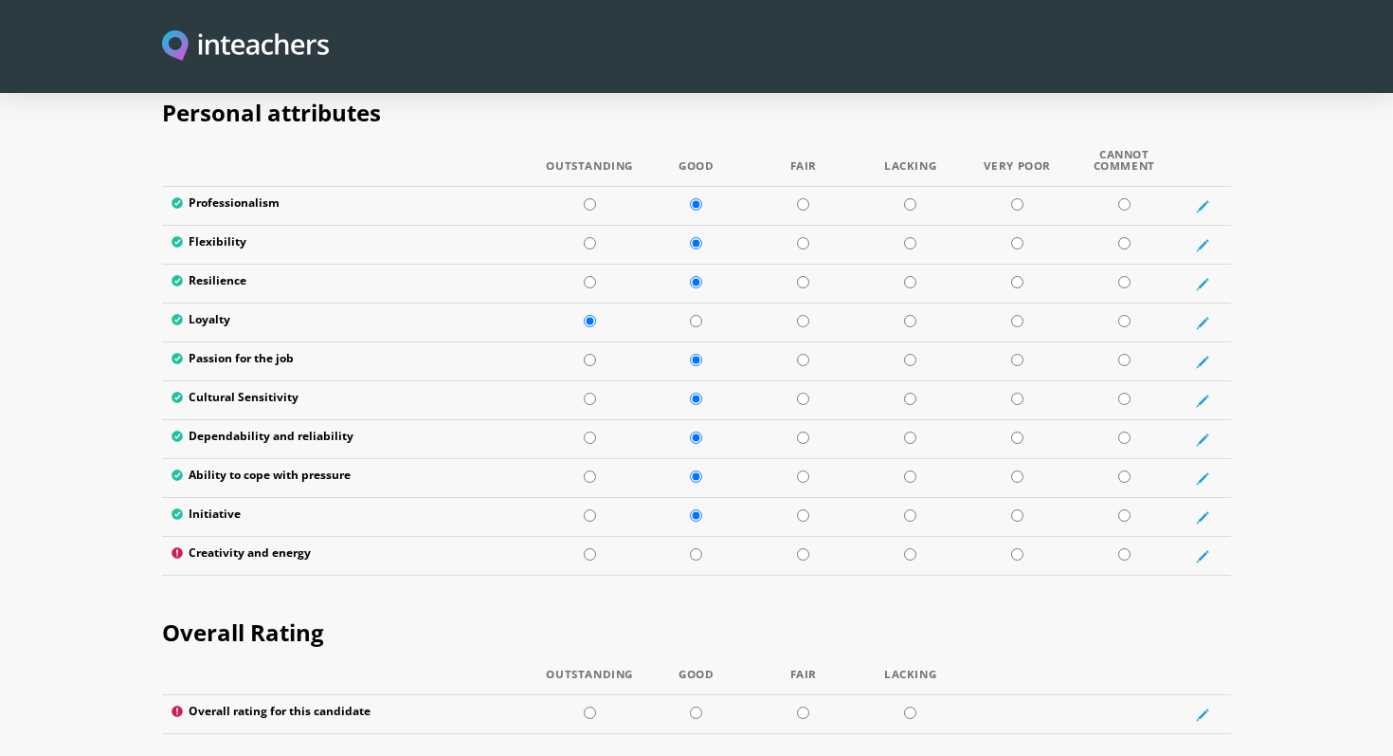
scroll to position [3085, 0]
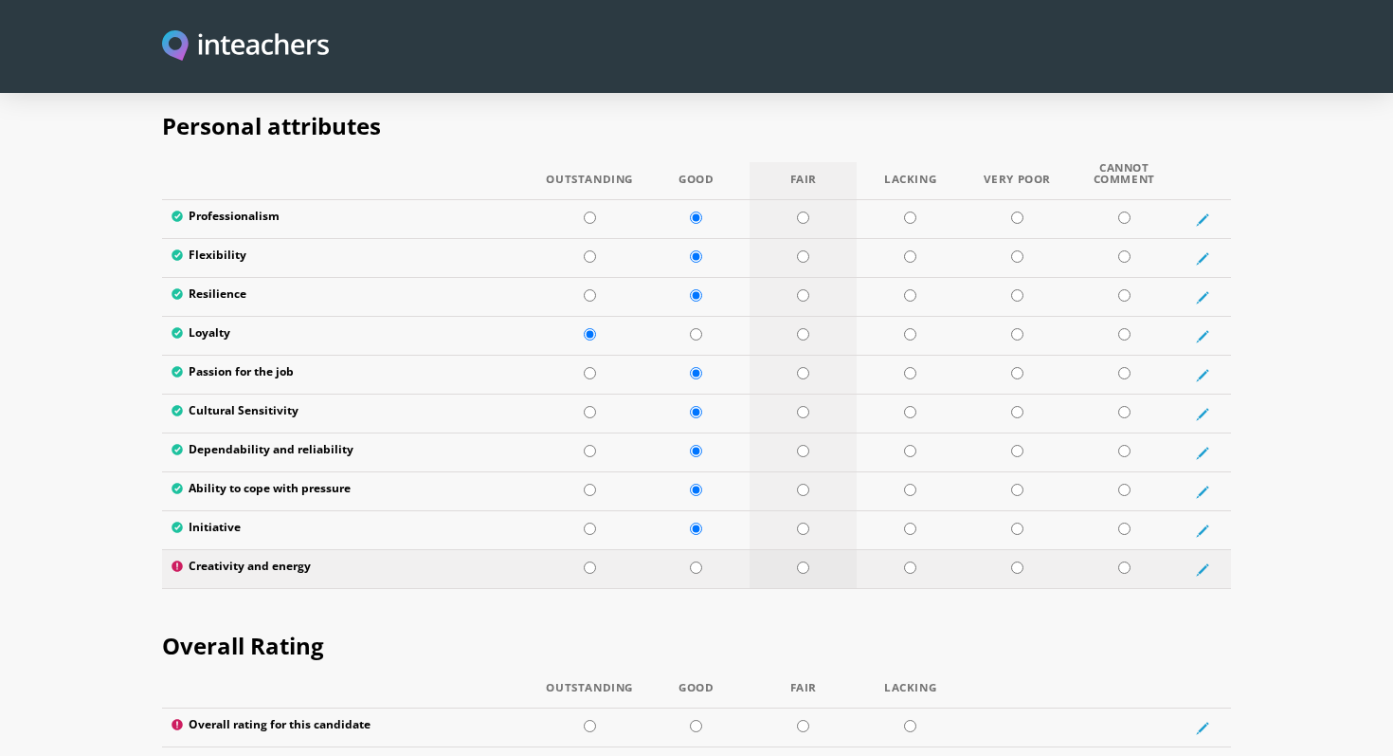
click at [805, 561] on input "radio" at bounding box center [803, 567] width 12 height 12
radio input "true"
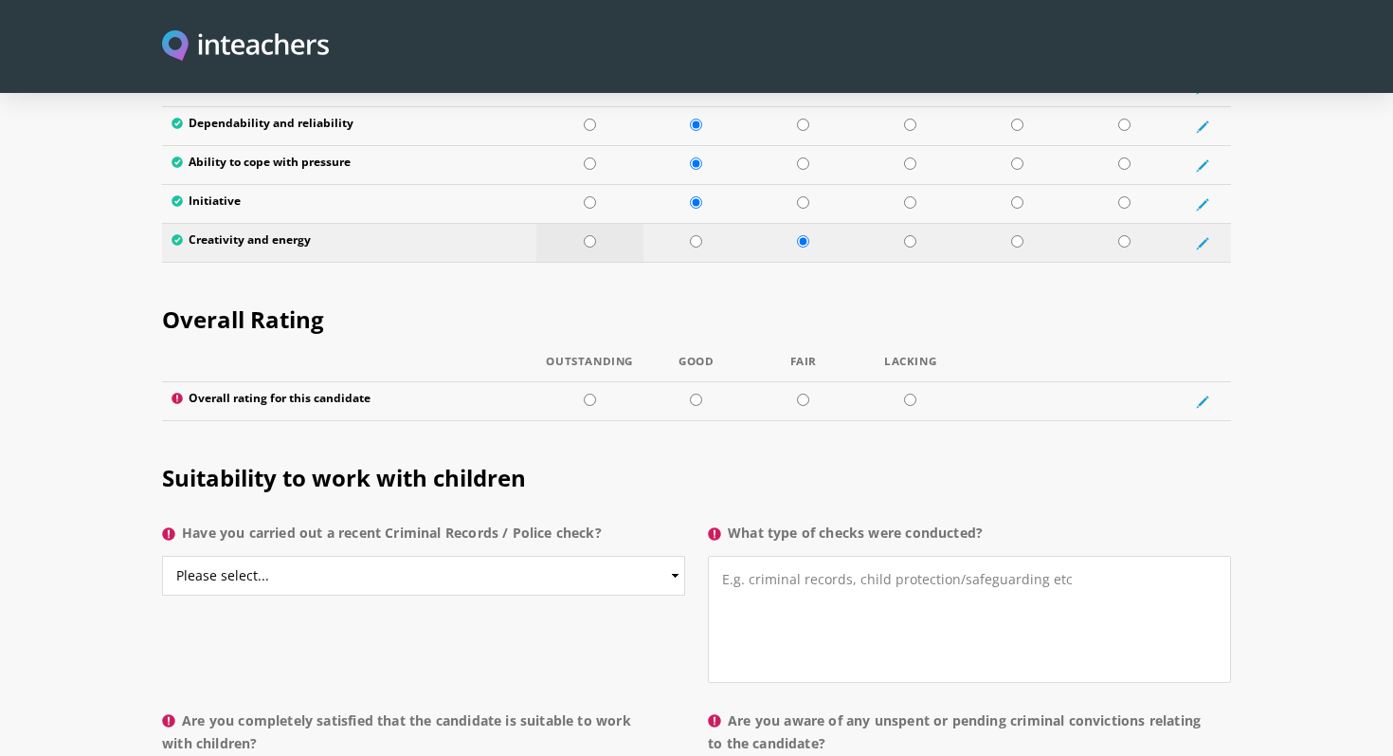
scroll to position [3432, 0]
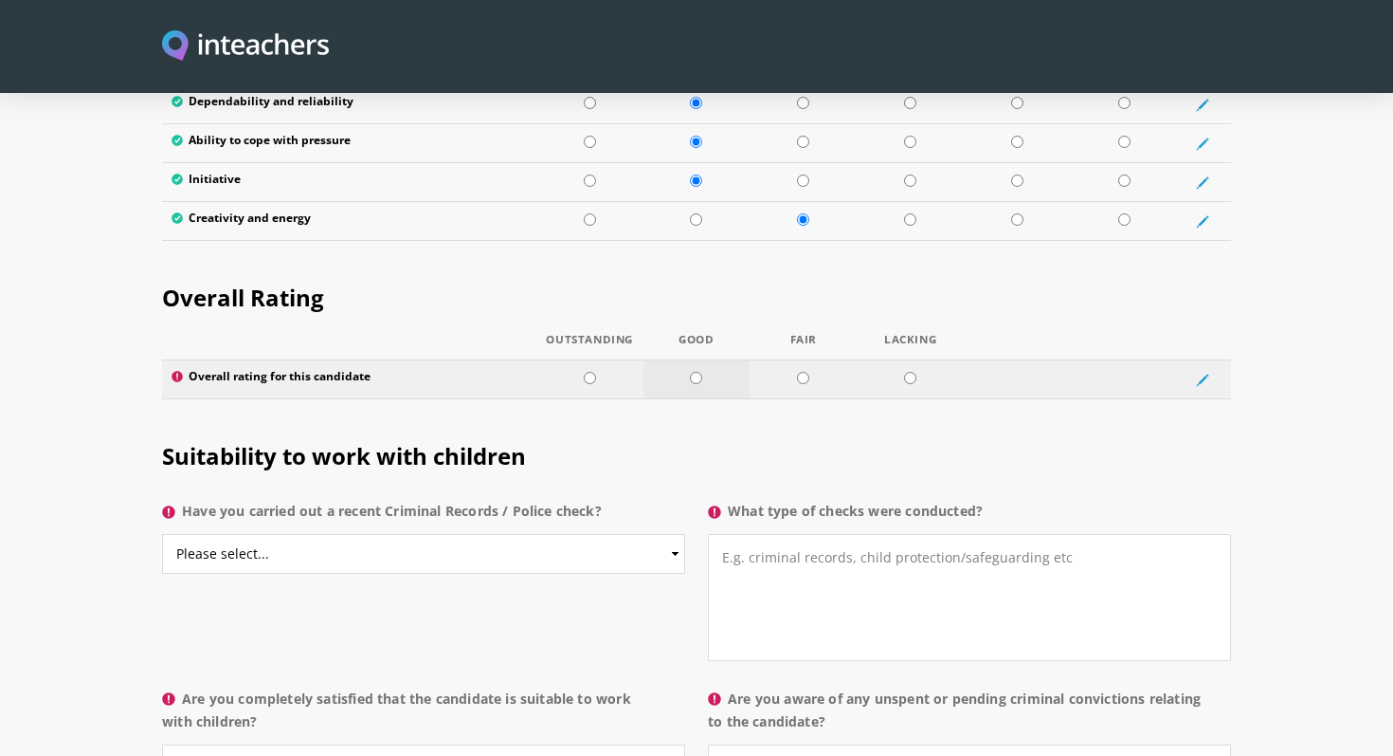
click at [698, 372] on input "radio" at bounding box center [696, 378] width 12 height 12
radio input "true"
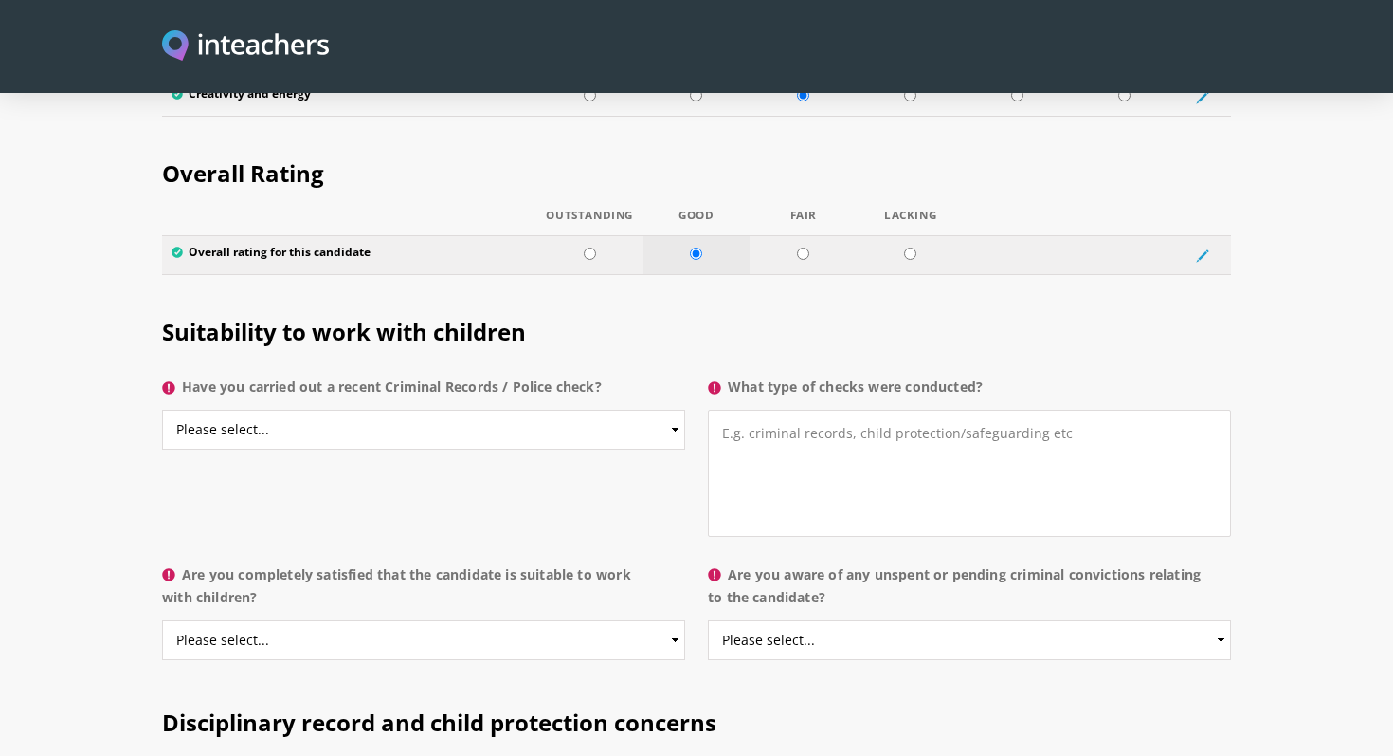
scroll to position [3564, 0]
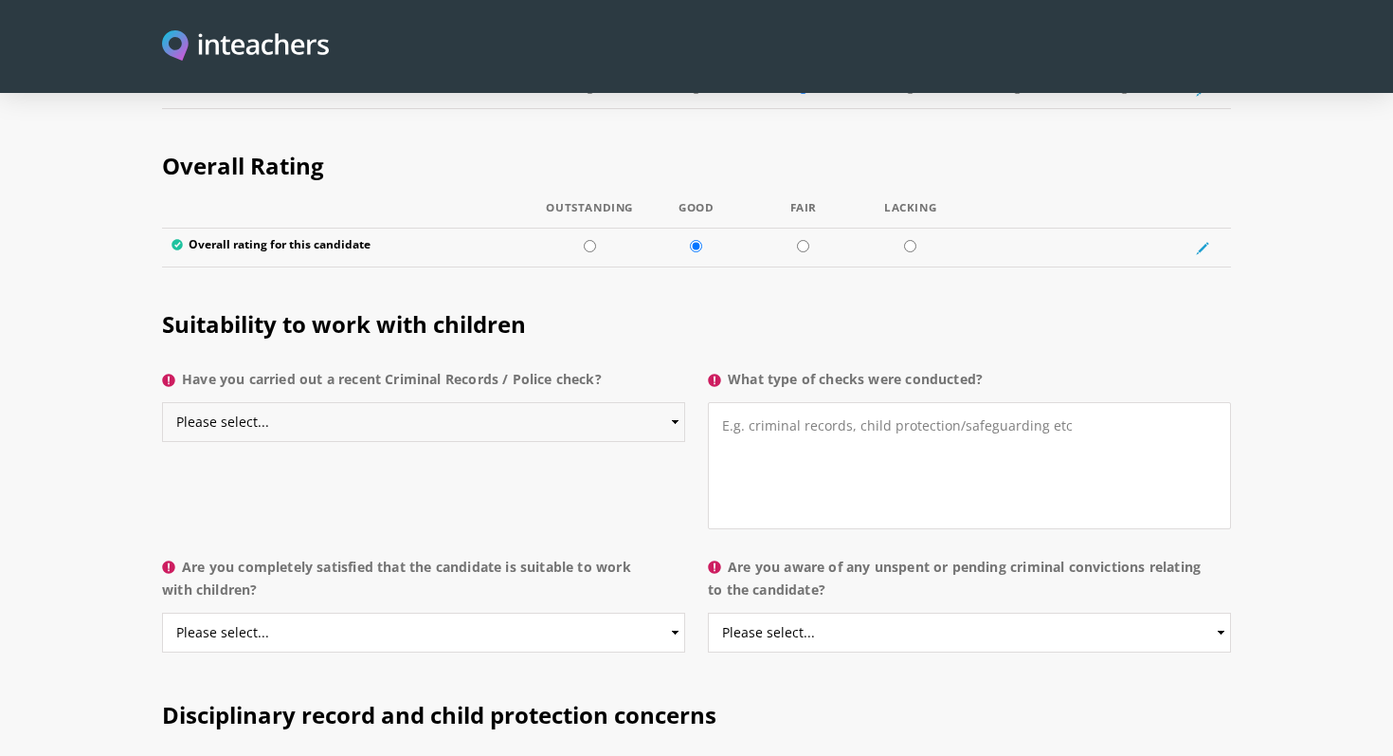
click at [665, 402] on select "Please select... Yes No Do not know" at bounding box center [423, 422] width 523 height 40
select select "Do not know"
click at [162, 402] on select "Please select... Yes No Do not know" at bounding box center [423, 422] width 523 height 40
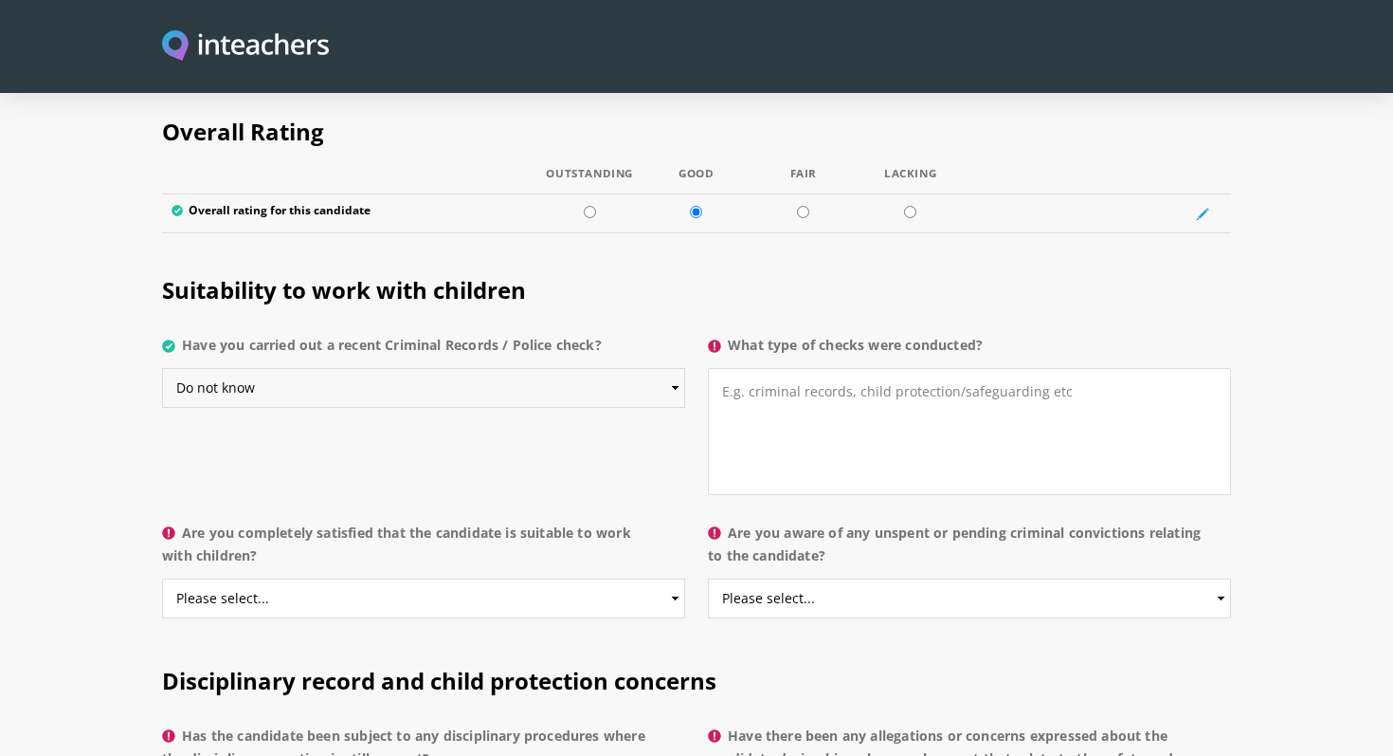
scroll to position [3600, 0]
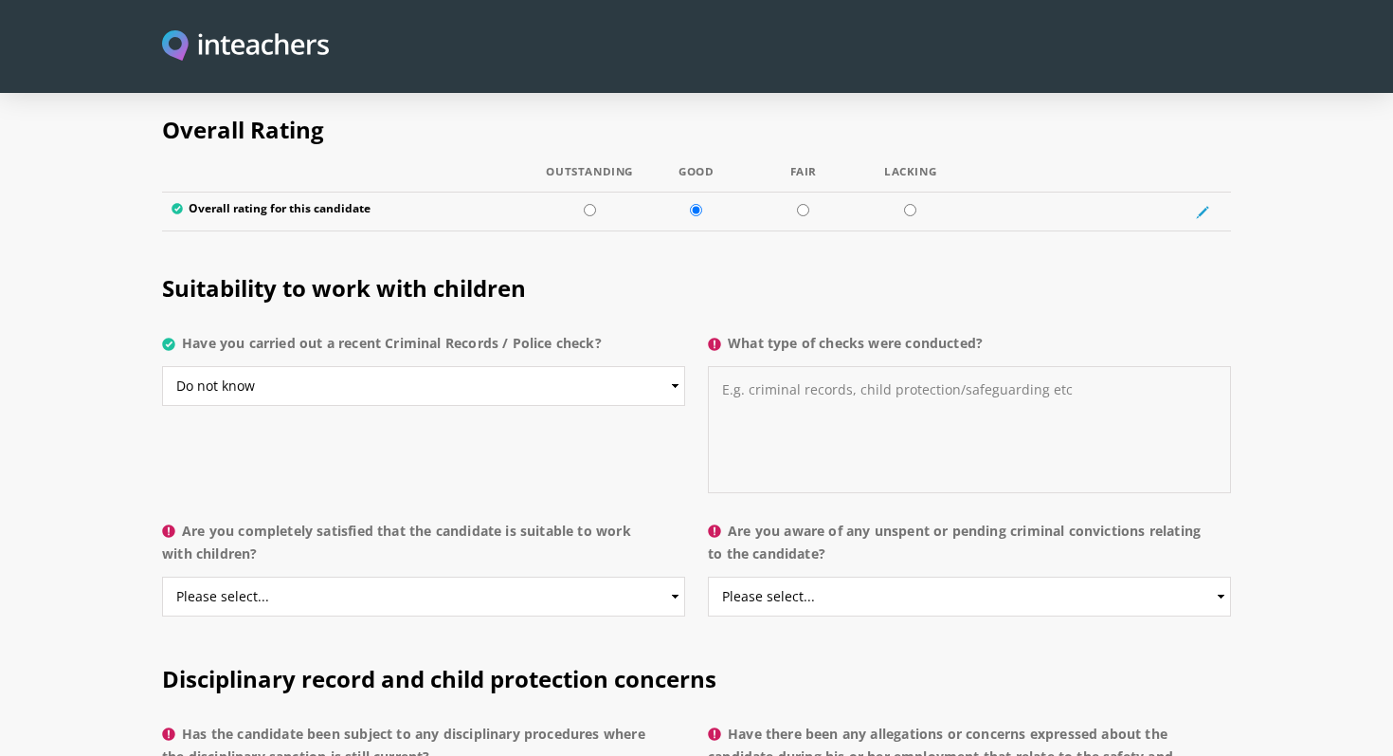
click at [761, 366] on textarea "What type of checks were conducted?" at bounding box center [969, 429] width 523 height 127
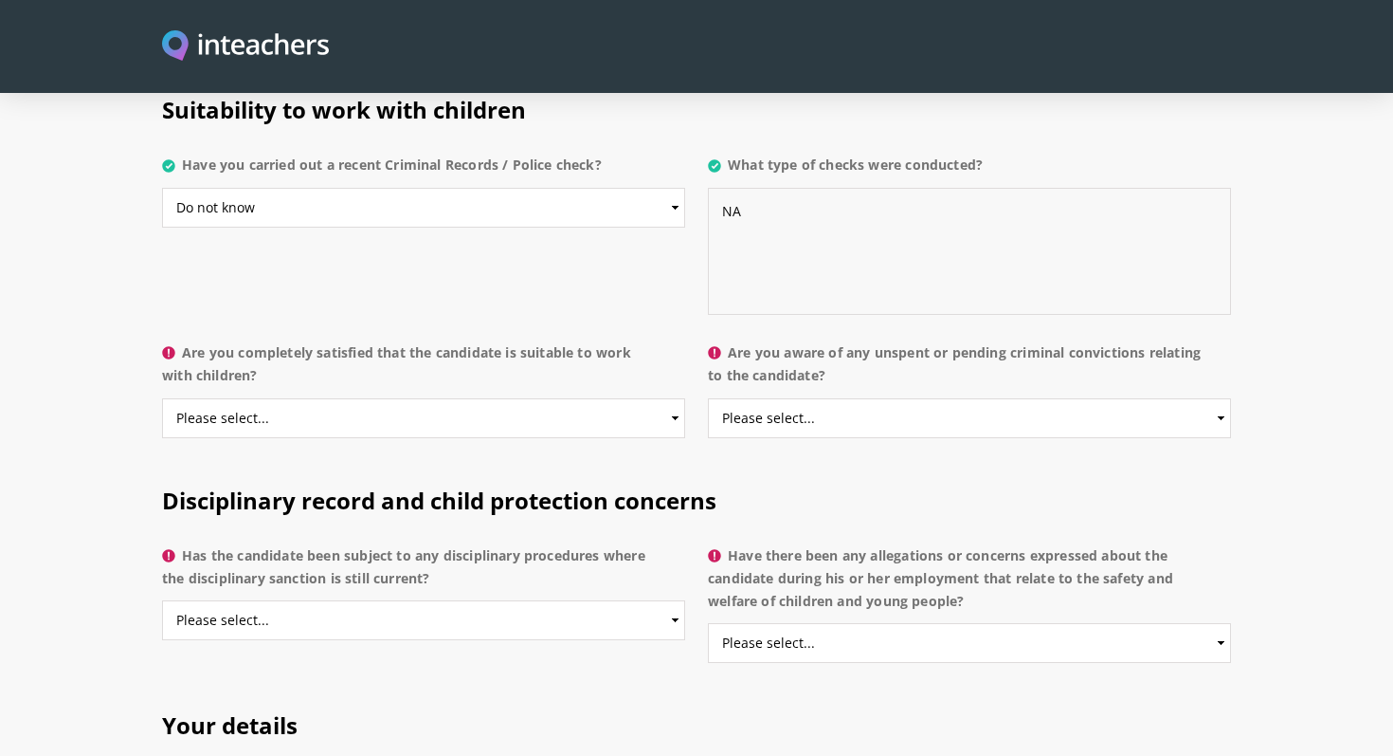
scroll to position [3780, 0]
type textarea "NA"
click at [646, 396] on select "Please select... Yes No Do not know" at bounding box center [423, 416] width 523 height 40
select select "Yes"
click at [162, 396] on select "Please select... Yes No Do not know" at bounding box center [423, 416] width 523 height 40
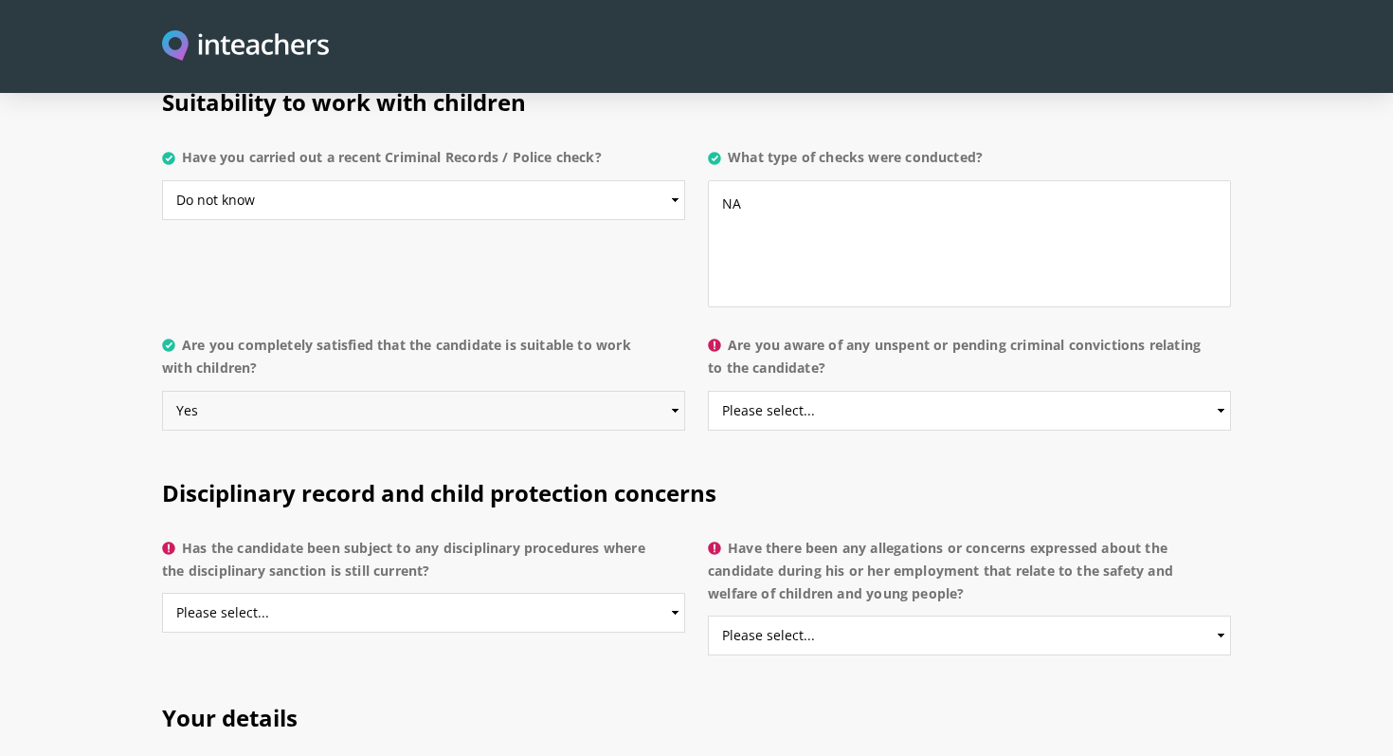
scroll to position [3793, 0]
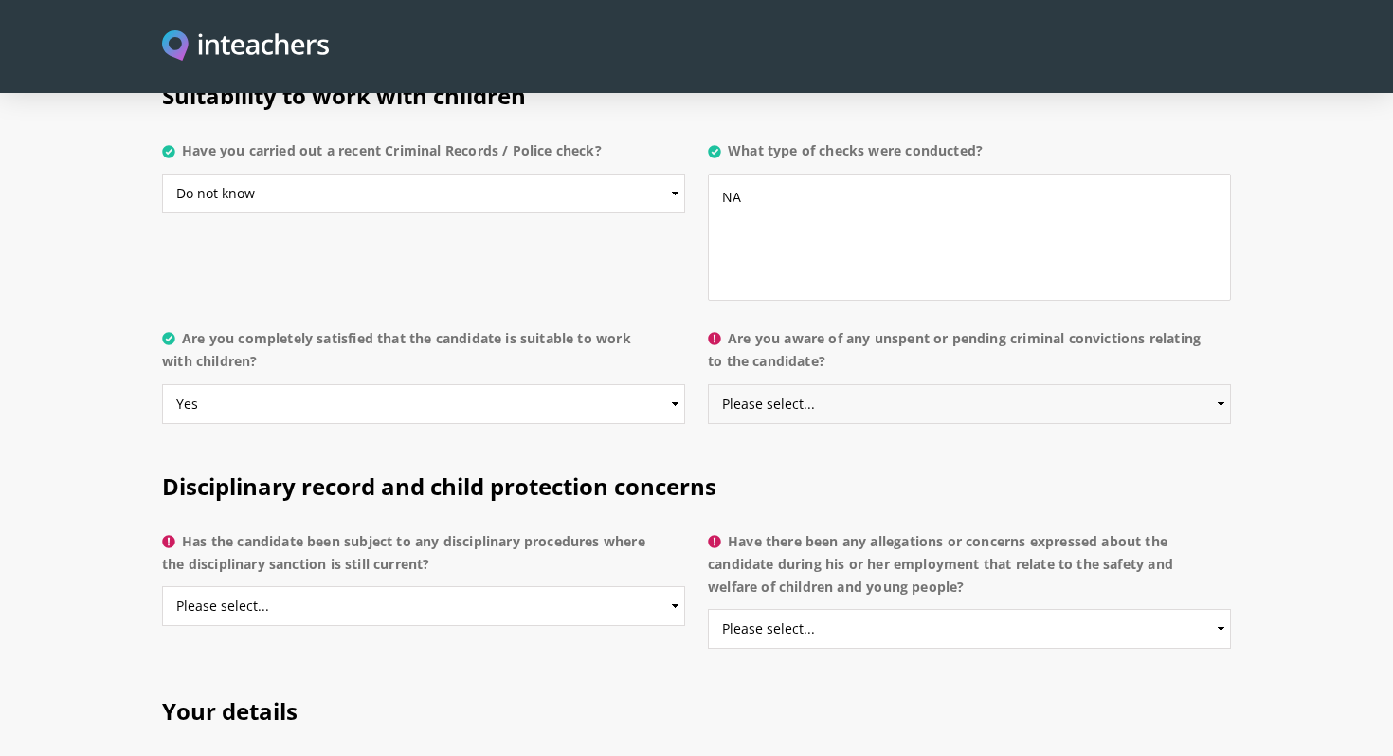
click at [844, 384] on select "Please select... Yes No Do not know" at bounding box center [969, 404] width 523 height 40
select select "No"
click at [708, 384] on select "Please select... Yes No Do not know" at bounding box center [969, 404] width 523 height 40
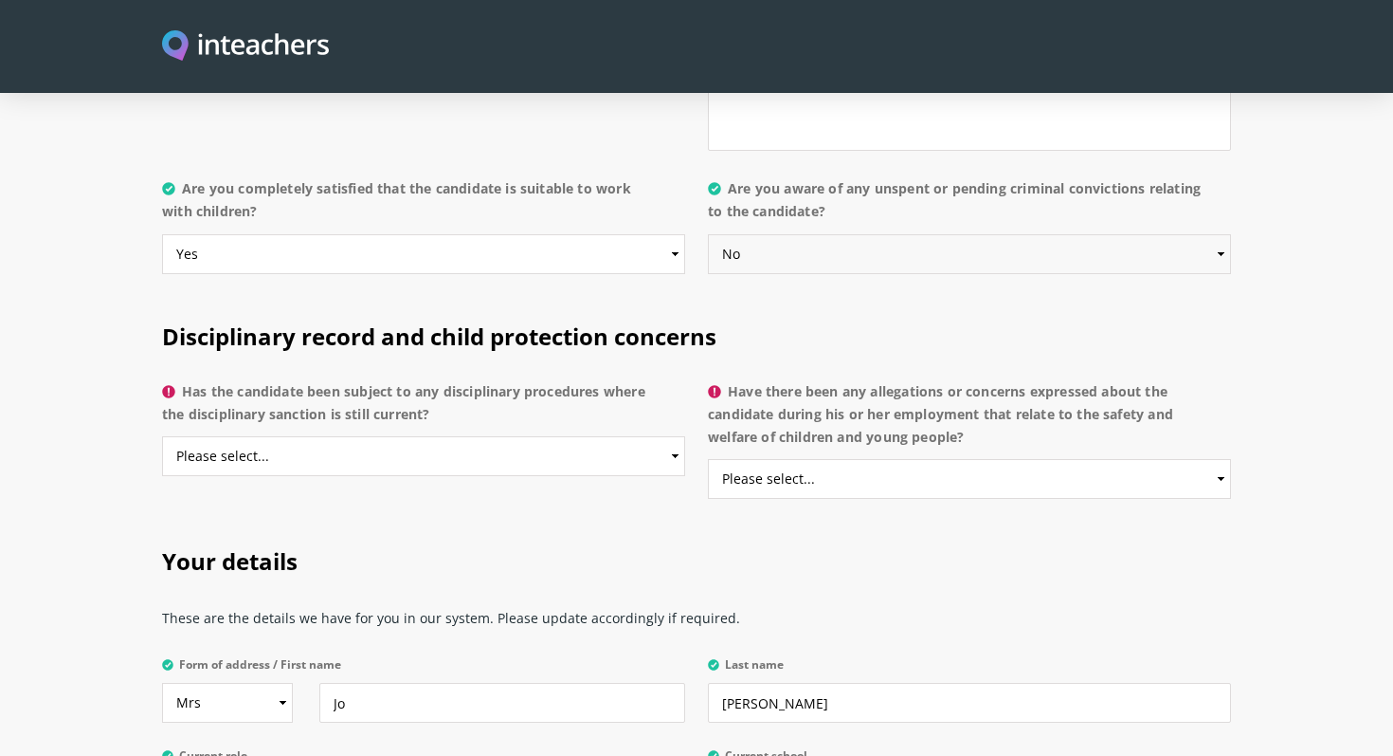
scroll to position [3945, 0]
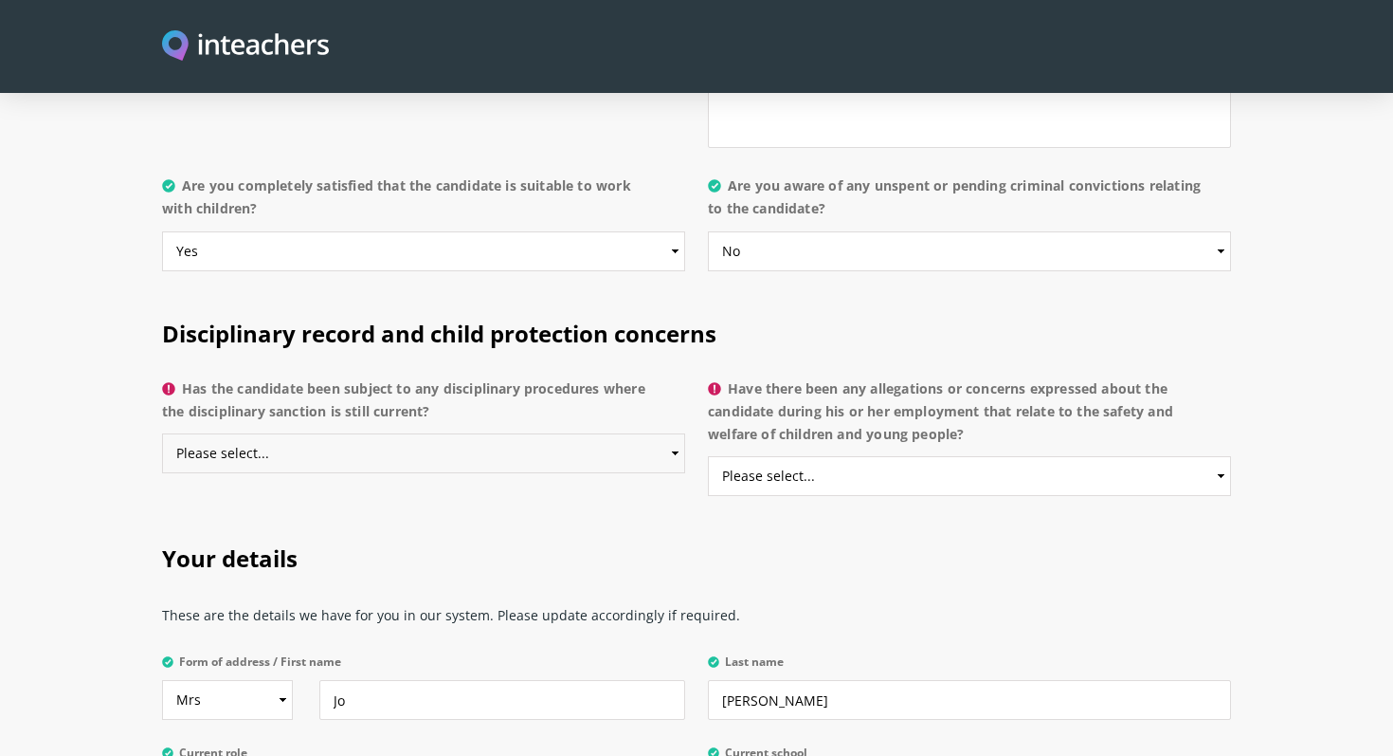
click at [666, 433] on select "Please select... Yes No Do not know" at bounding box center [423, 453] width 523 height 40
select select "Do not know"
click at [162, 433] on select "Please select... Yes No Do not know" at bounding box center [423, 453] width 523 height 40
click at [799, 456] on select "Please select... Yes No Do not know" at bounding box center [969, 476] width 523 height 40
select select "Do not know"
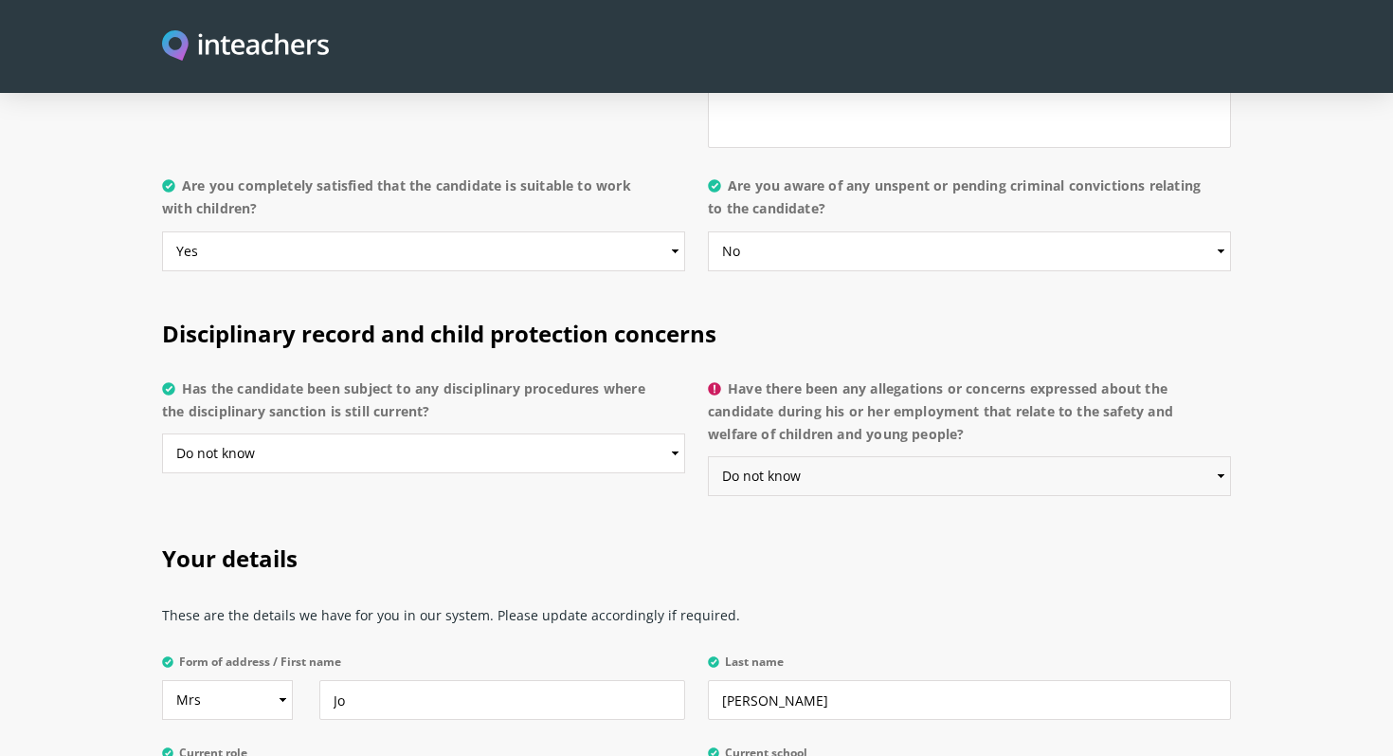
click at [708, 456] on select "Please select... Yes No Do not know" at bounding box center [969, 476] width 523 height 40
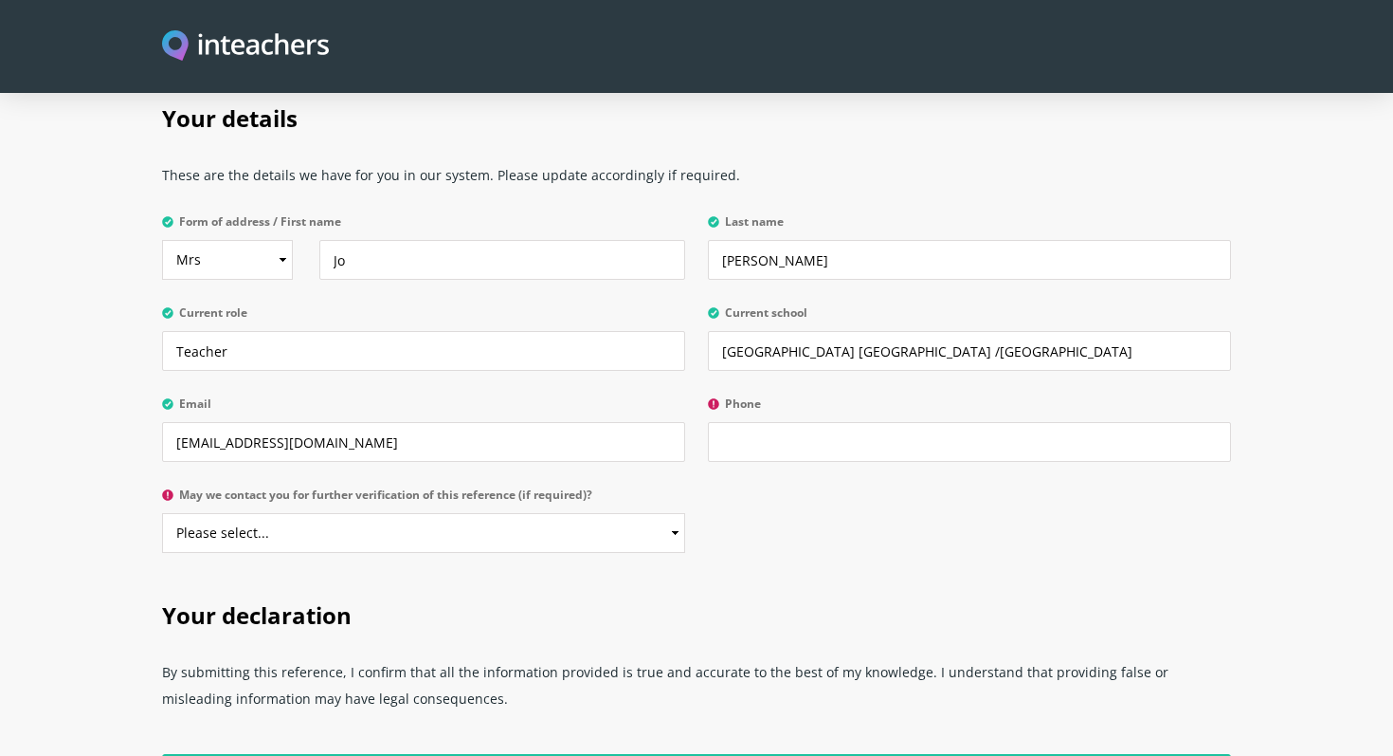
scroll to position [4397, 0]
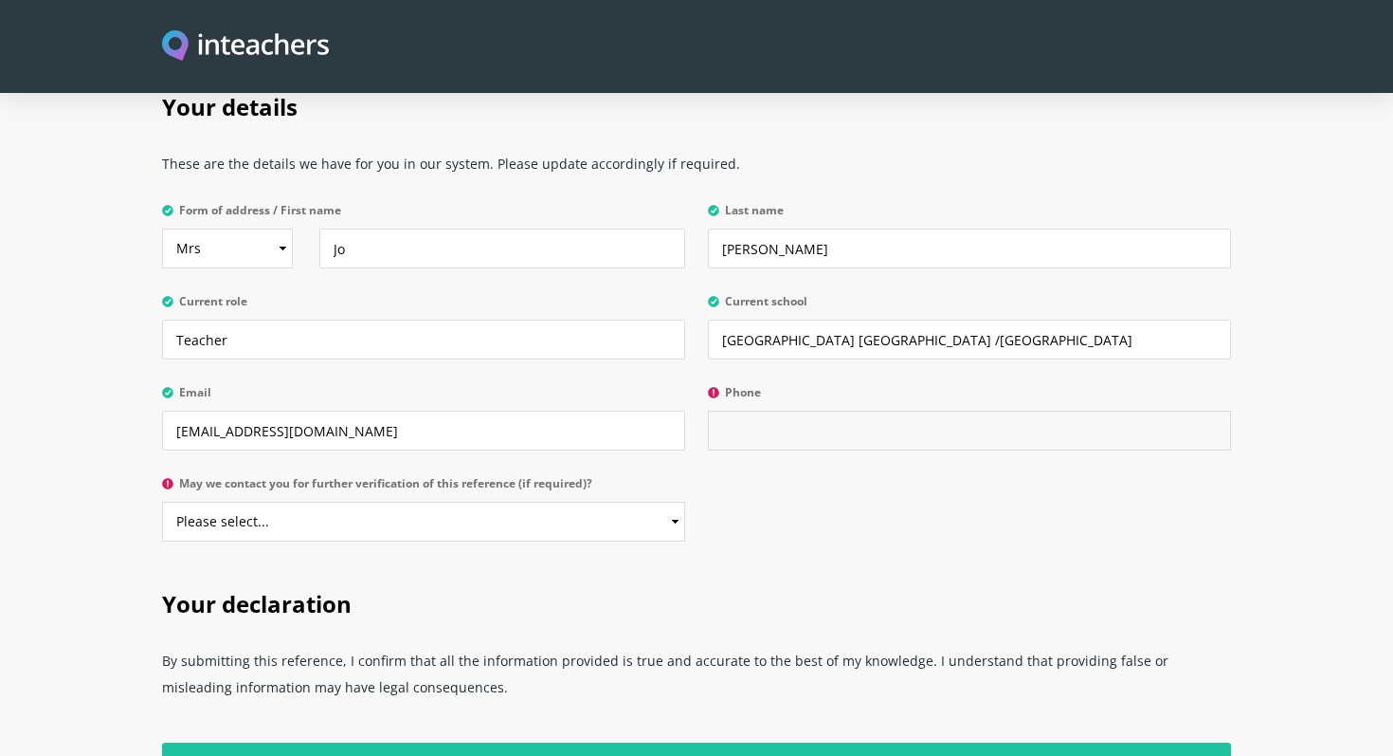
click at [814, 410] on input "Phone" at bounding box center [969, 430] width 523 height 40
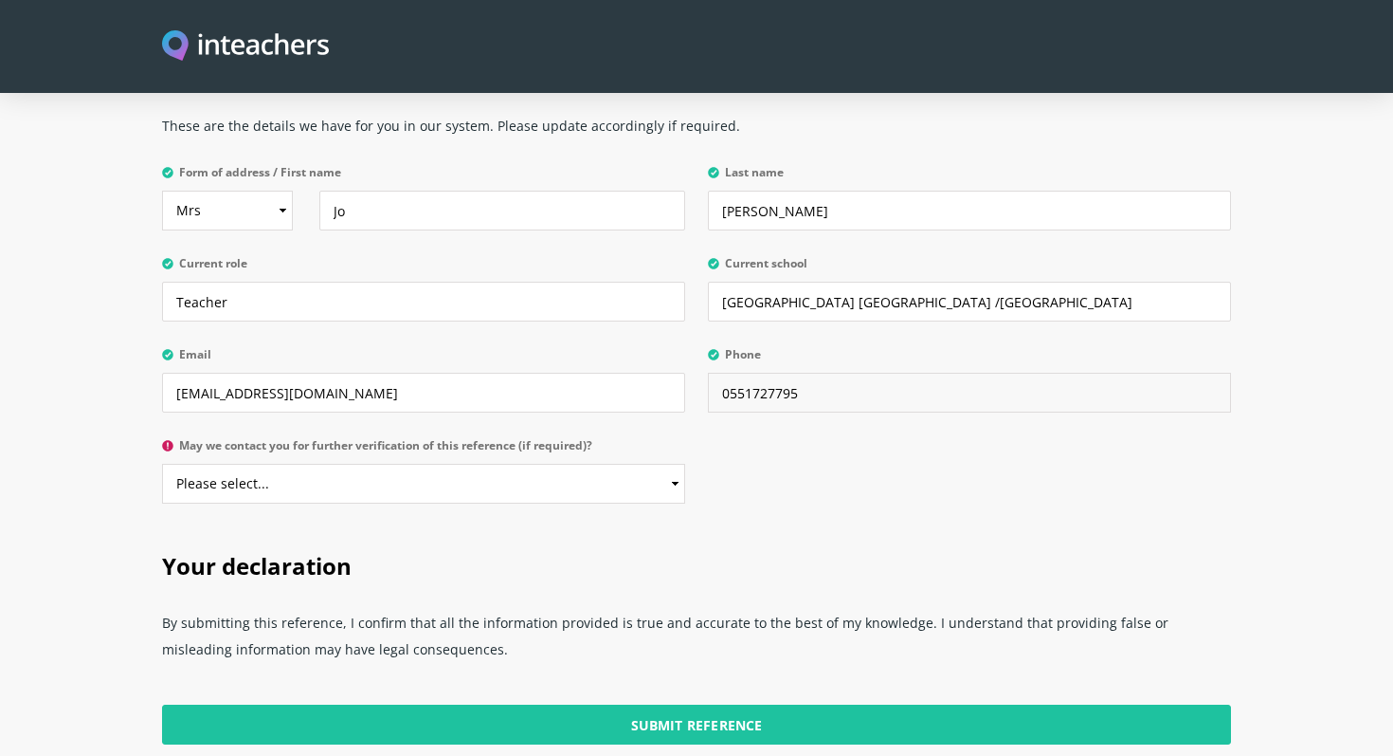
scroll to position [4451, 0]
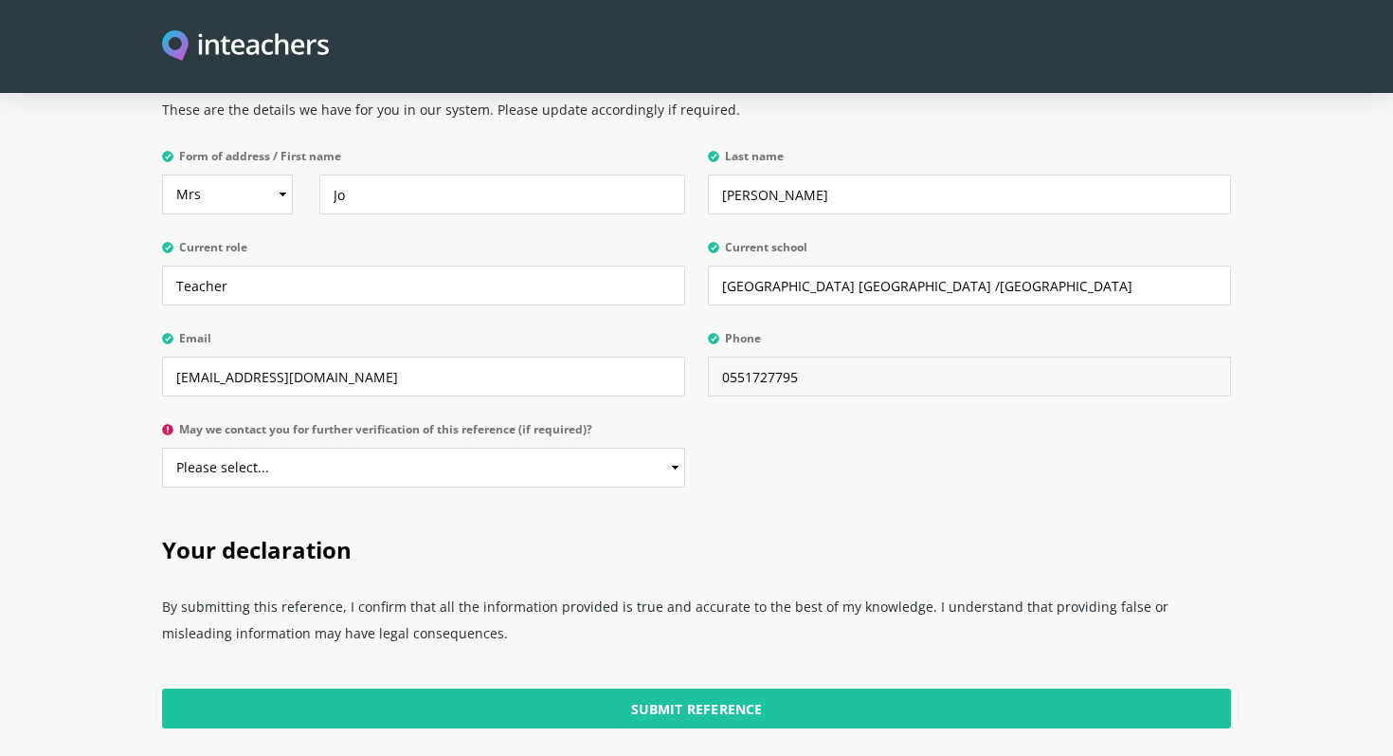
type input "0551727795"
click at [558, 447] on select "Please select... Yes No" at bounding box center [423, 467] width 523 height 40
select select "Yes"
click at [162, 447] on select "Please select... Yes No" at bounding box center [423, 467] width 523 height 40
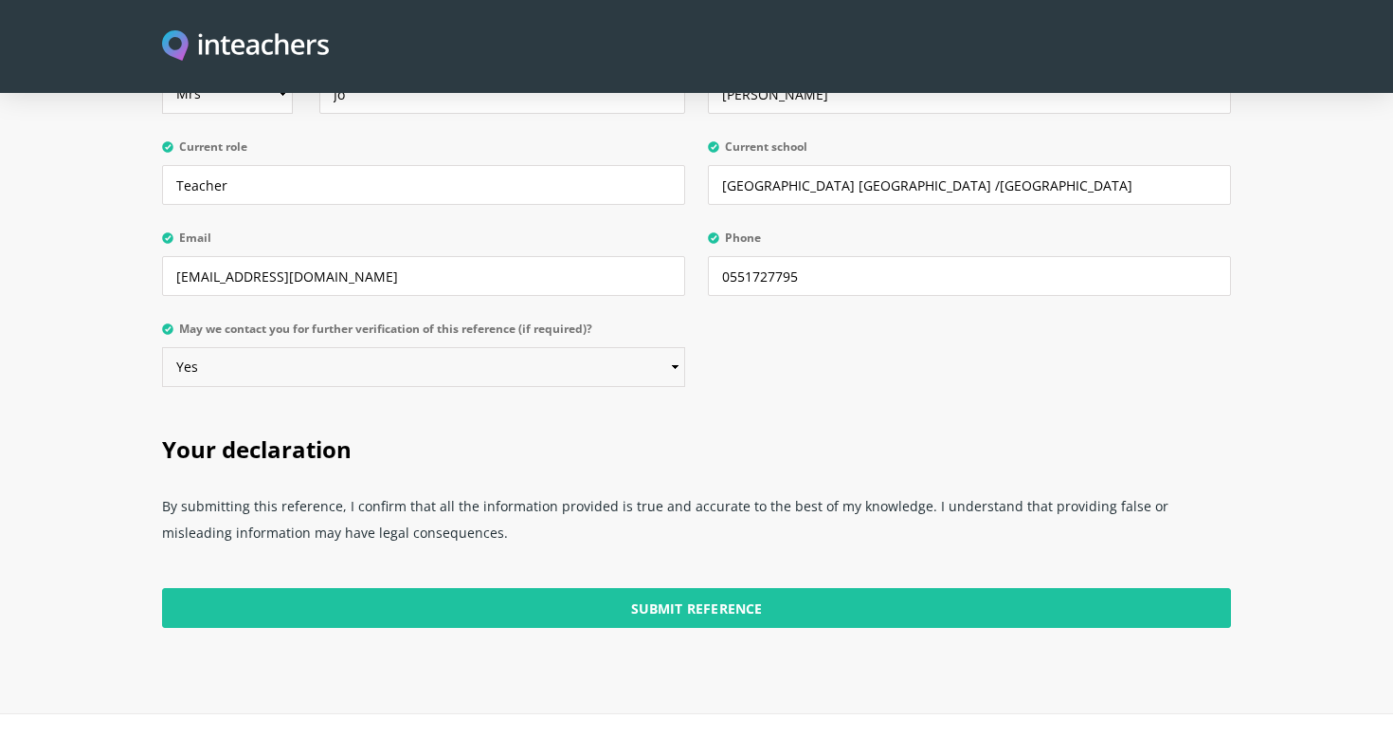
scroll to position [4563, 0]
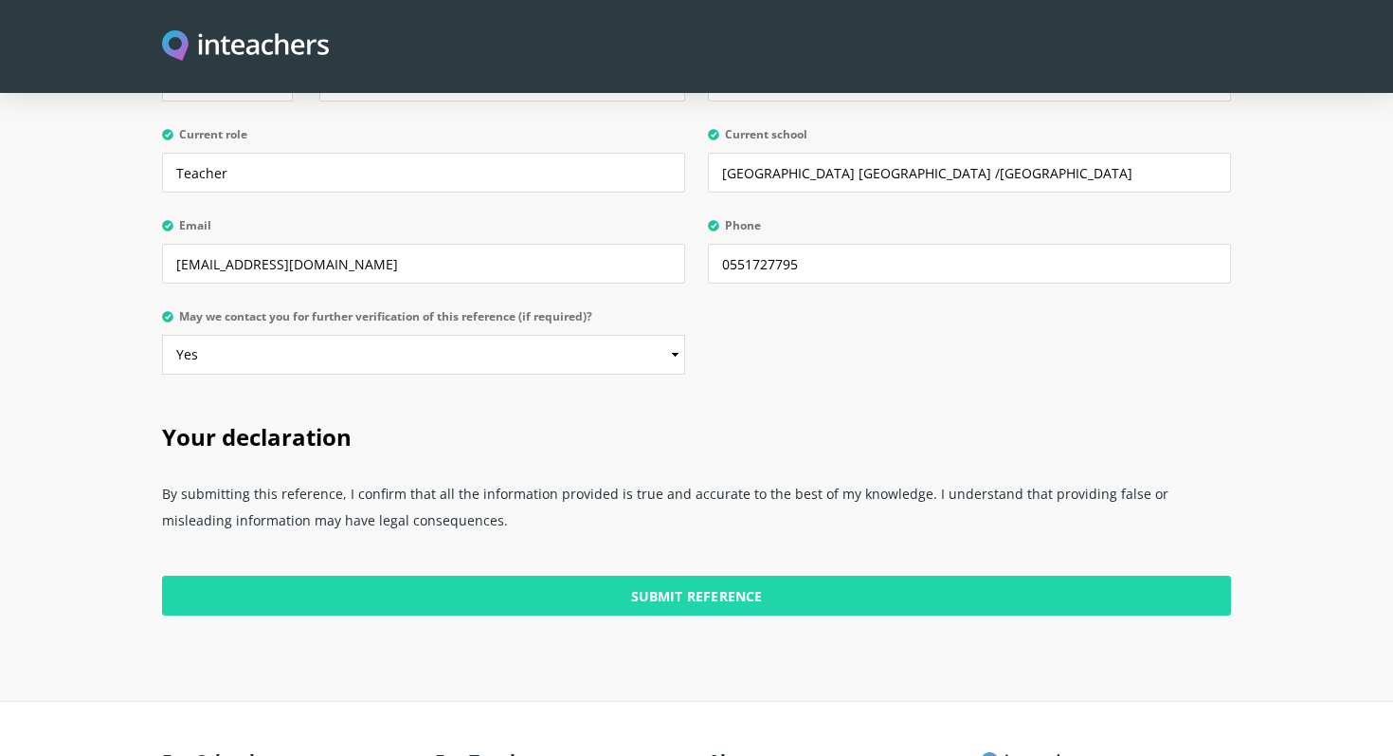
click at [706, 575] on input "Submit Reference" at bounding box center [696, 595] width 1069 height 40
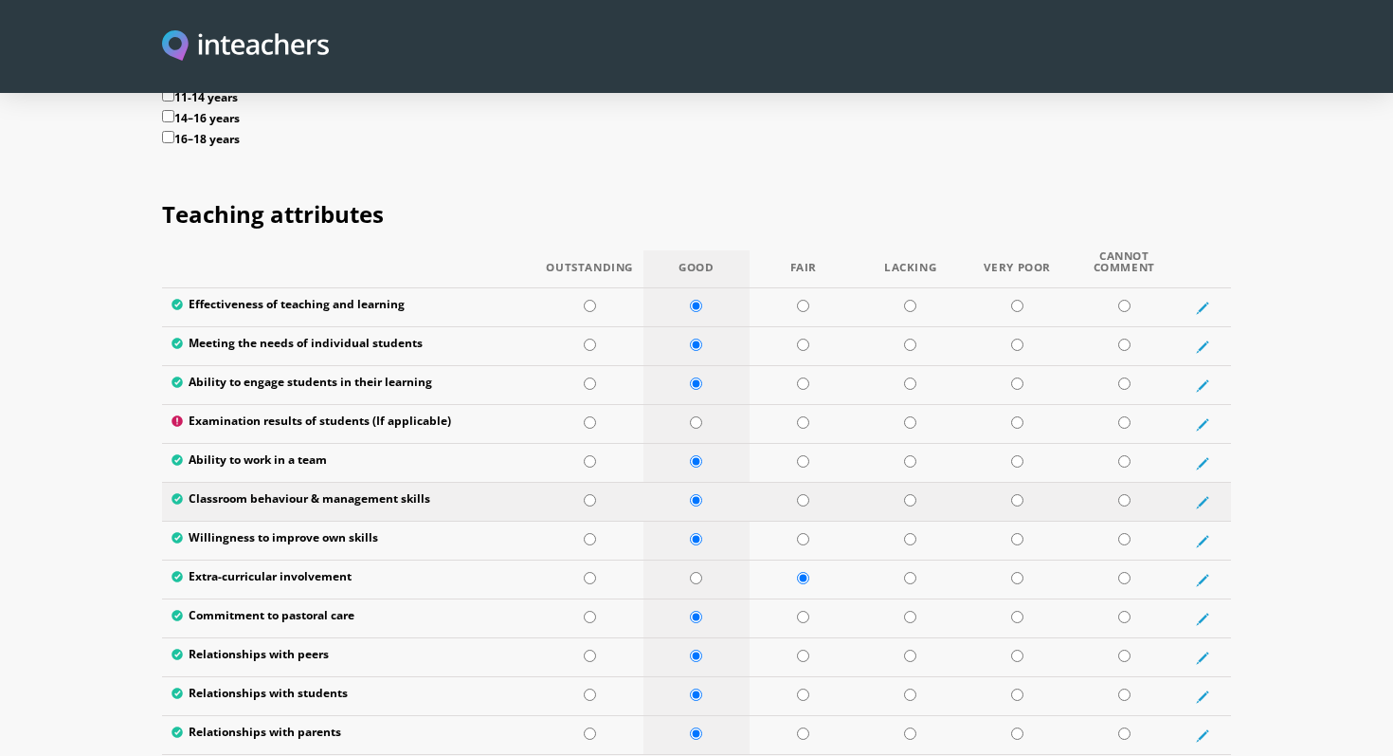
scroll to position [2403, 0]
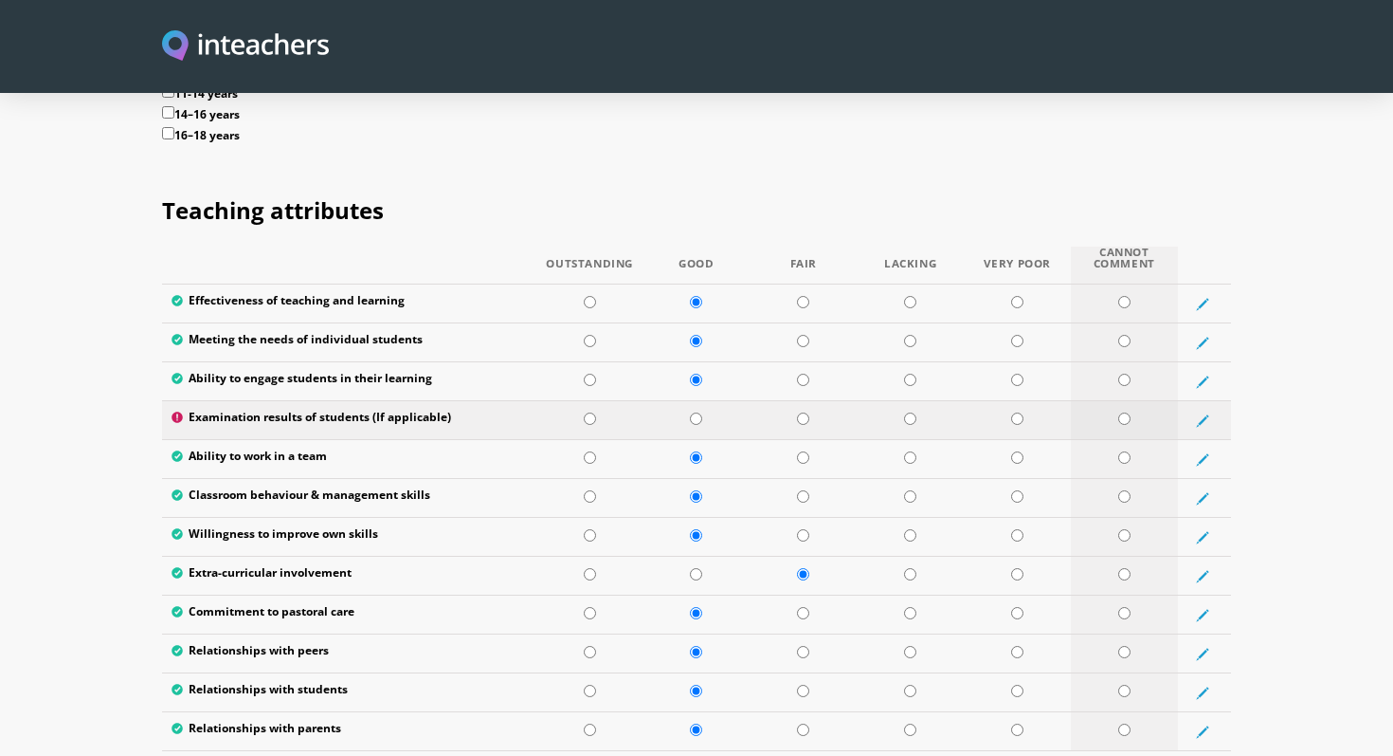
click at [1125, 412] on input "radio" at bounding box center [1125, 418] width 12 height 12
radio input "true"
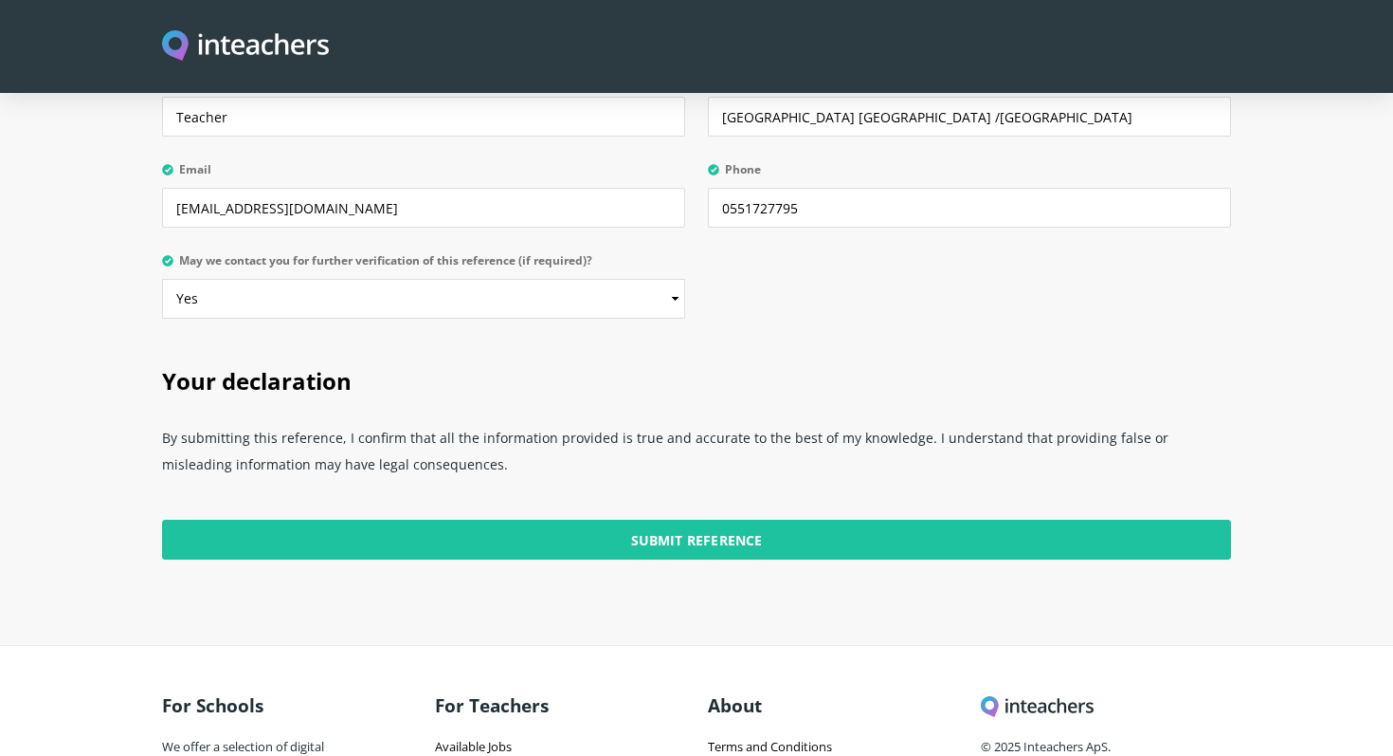
scroll to position [4624, 0]
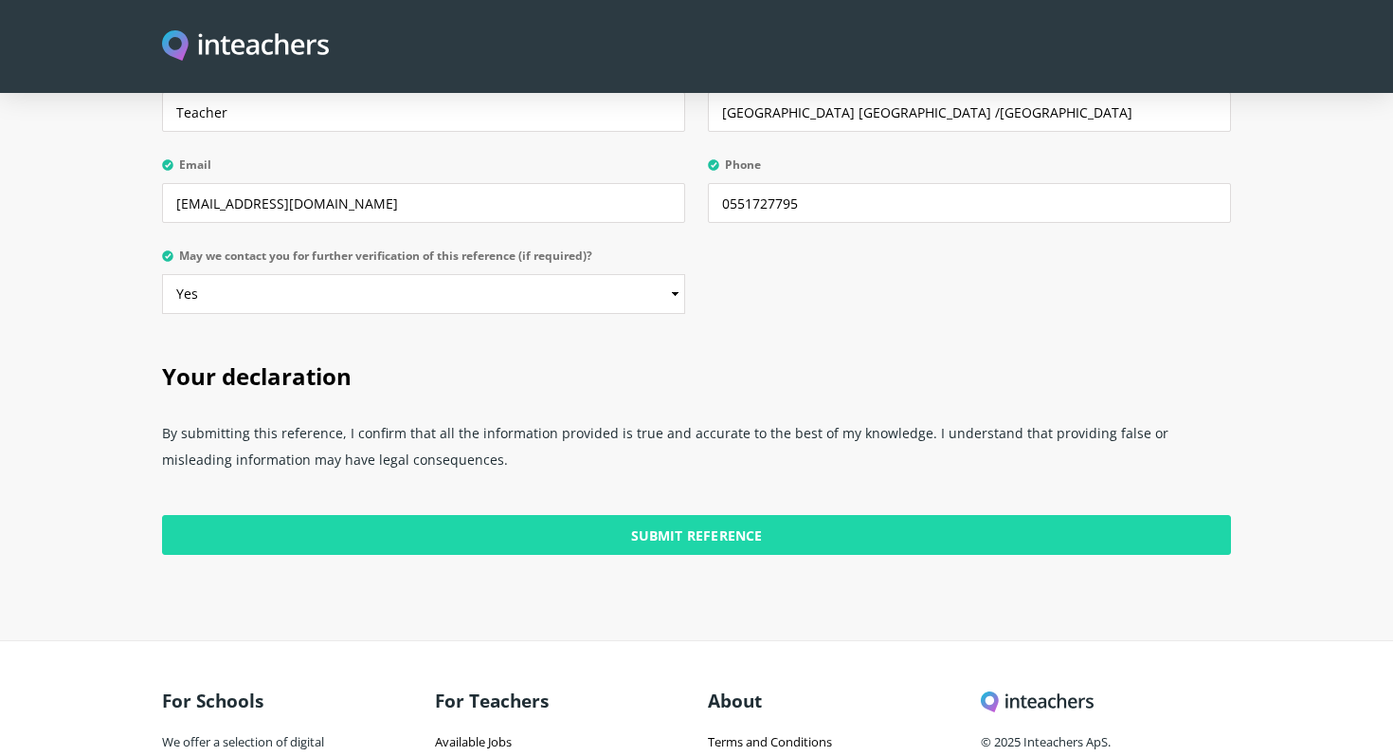
click at [763, 515] on input "Submit Reference" at bounding box center [696, 535] width 1069 height 40
